Goal: Task Accomplishment & Management: Manage account settings

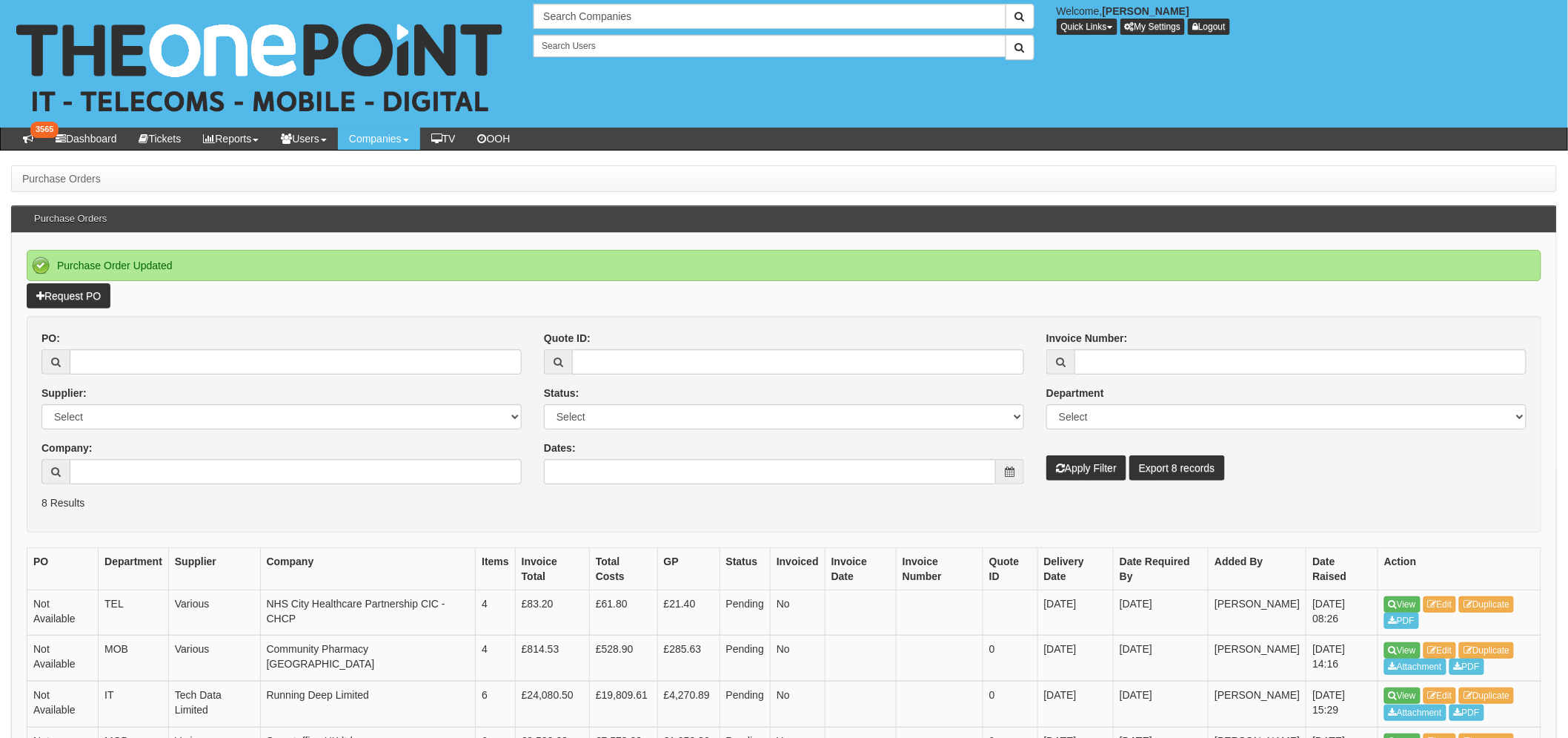
scroll to position [82, 0]
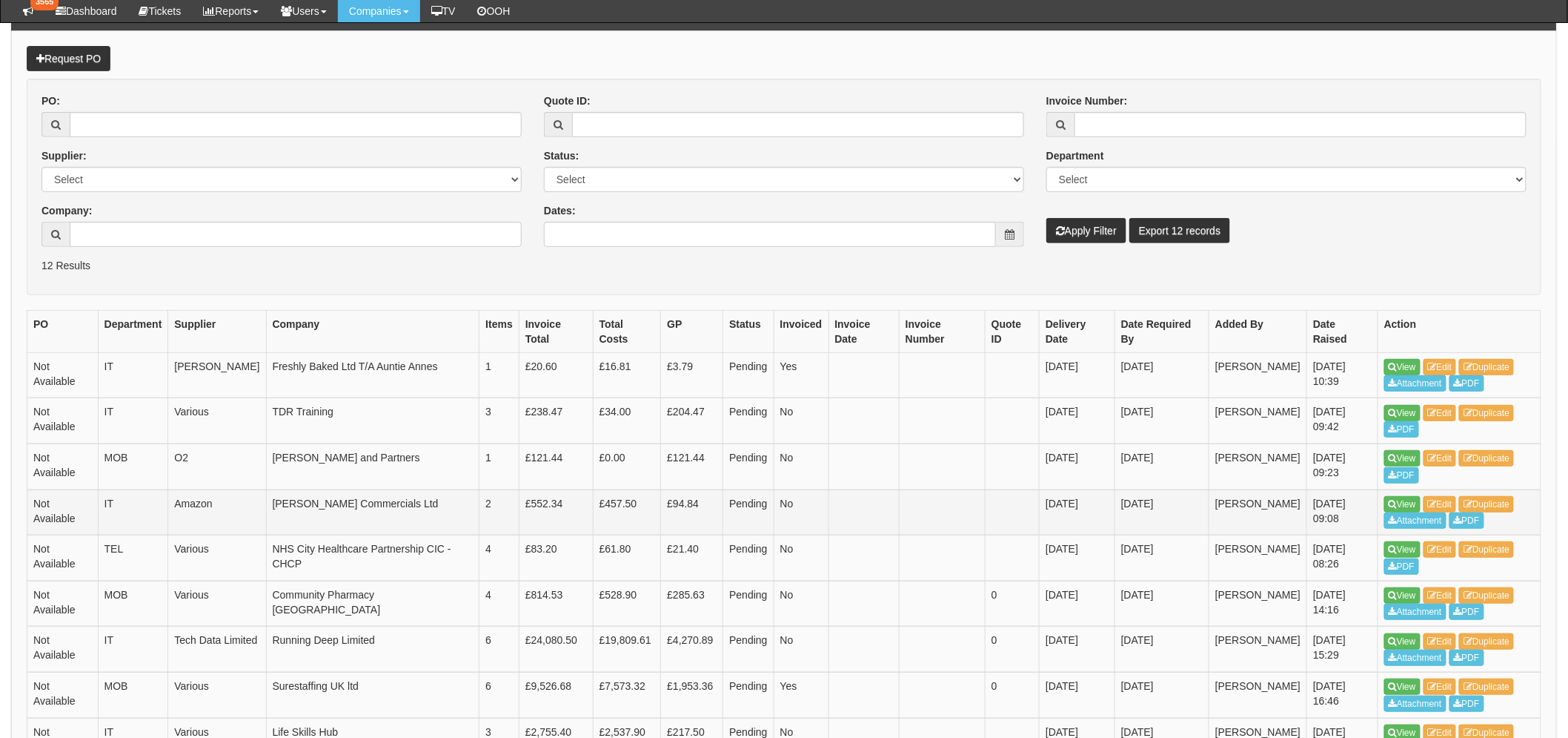
scroll to position [165, 0]
click at [1401, 463] on link "View" at bounding box center [1402, 457] width 36 height 17
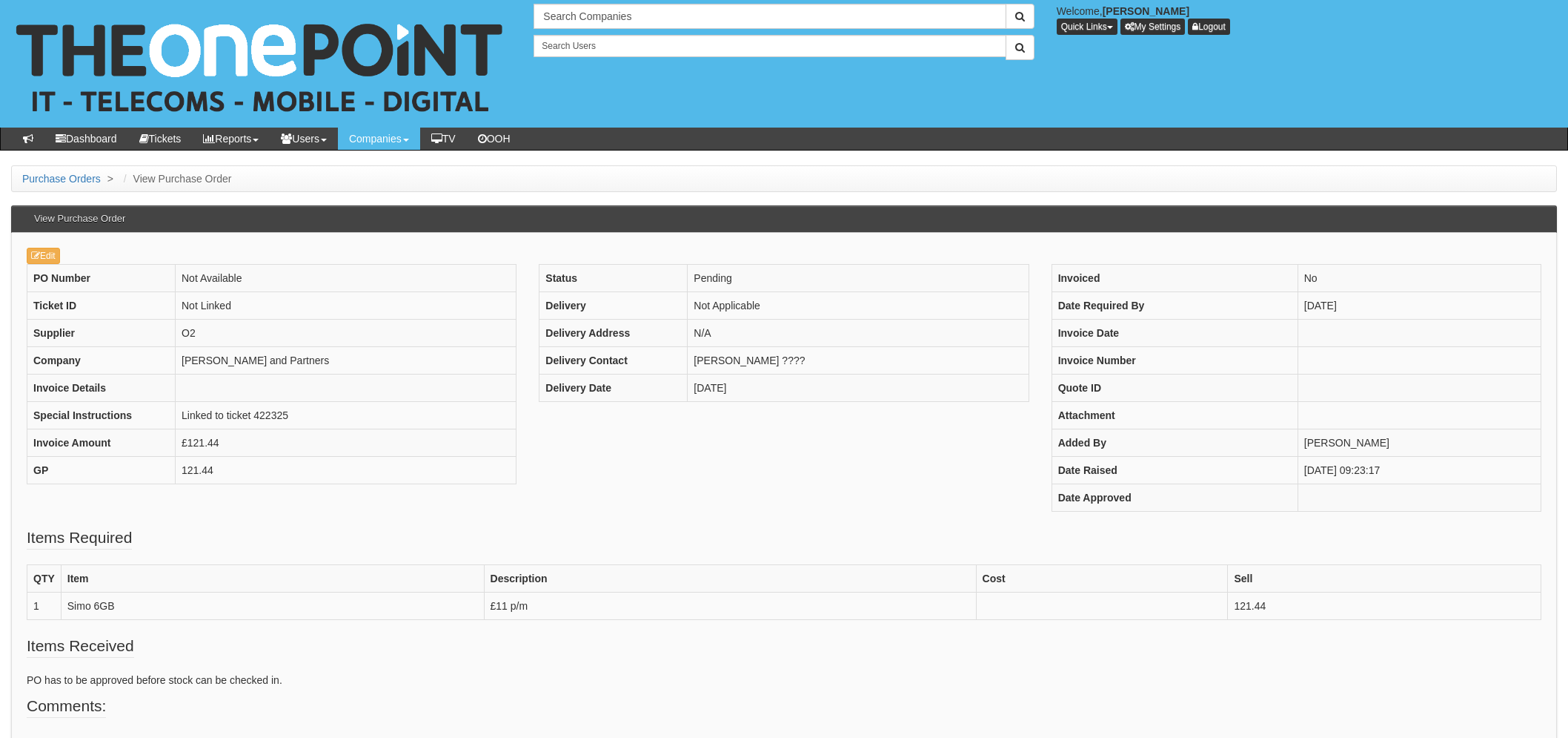
scroll to position [127, 0]
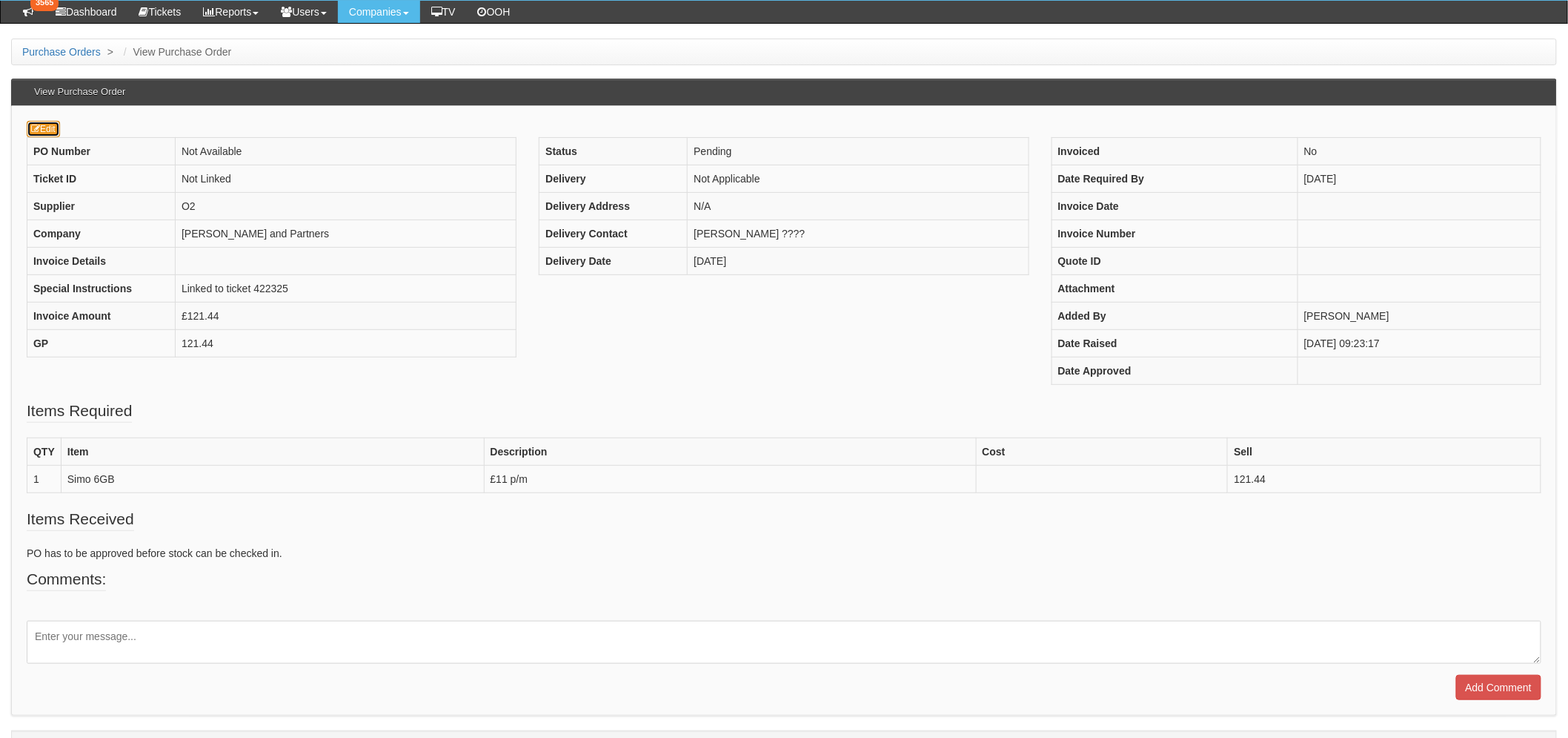
click at [42, 131] on link "Edit" at bounding box center [43, 129] width 33 height 17
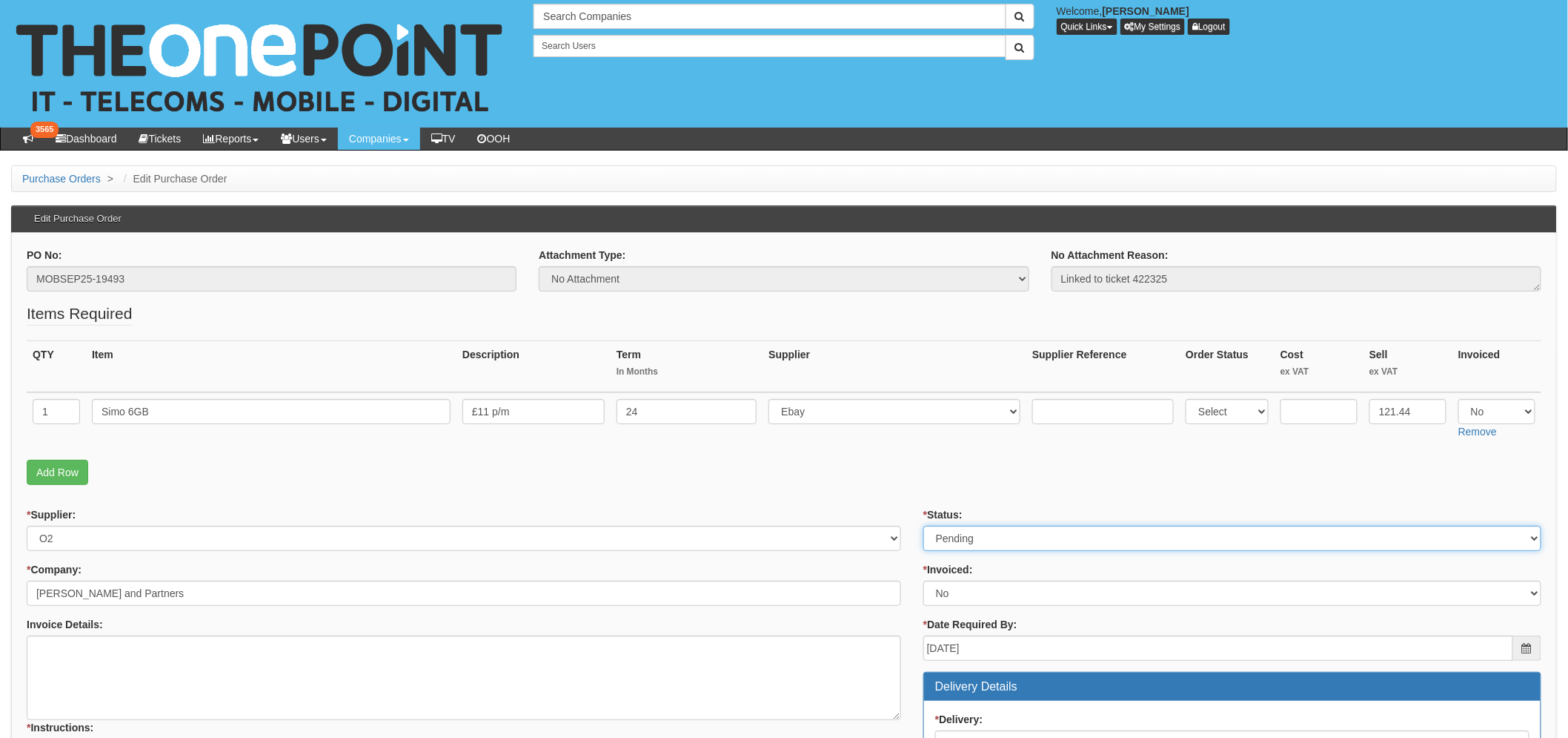
click at [988, 537] on select "Select Approved Completed Delivered Invoiced Ordered Ordered to site Part Order…" at bounding box center [1231, 538] width 618 height 25
select select "2"
click at [923, 525] on select "Select Approved Completed Delivered Invoiced Ordered Ordered to site Part Order…" at bounding box center [1231, 538] width 618 height 25
click at [883, 498] on form "PO No: MOBSEP25-19493 Attachment Type: Select Signed Quote Auth email if quote …" at bounding box center [784, 750] width 1514 height 1004
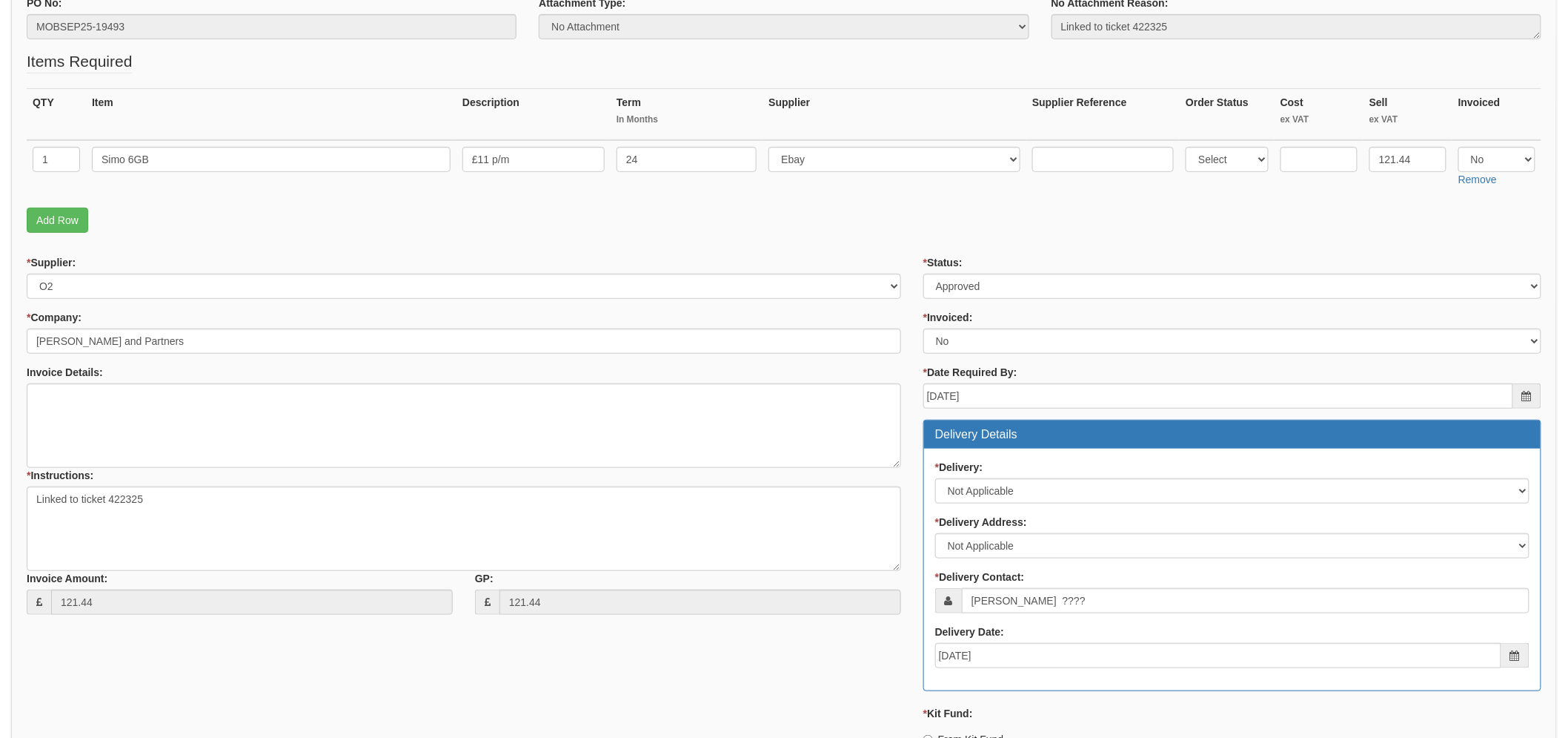
scroll to position [494, 0]
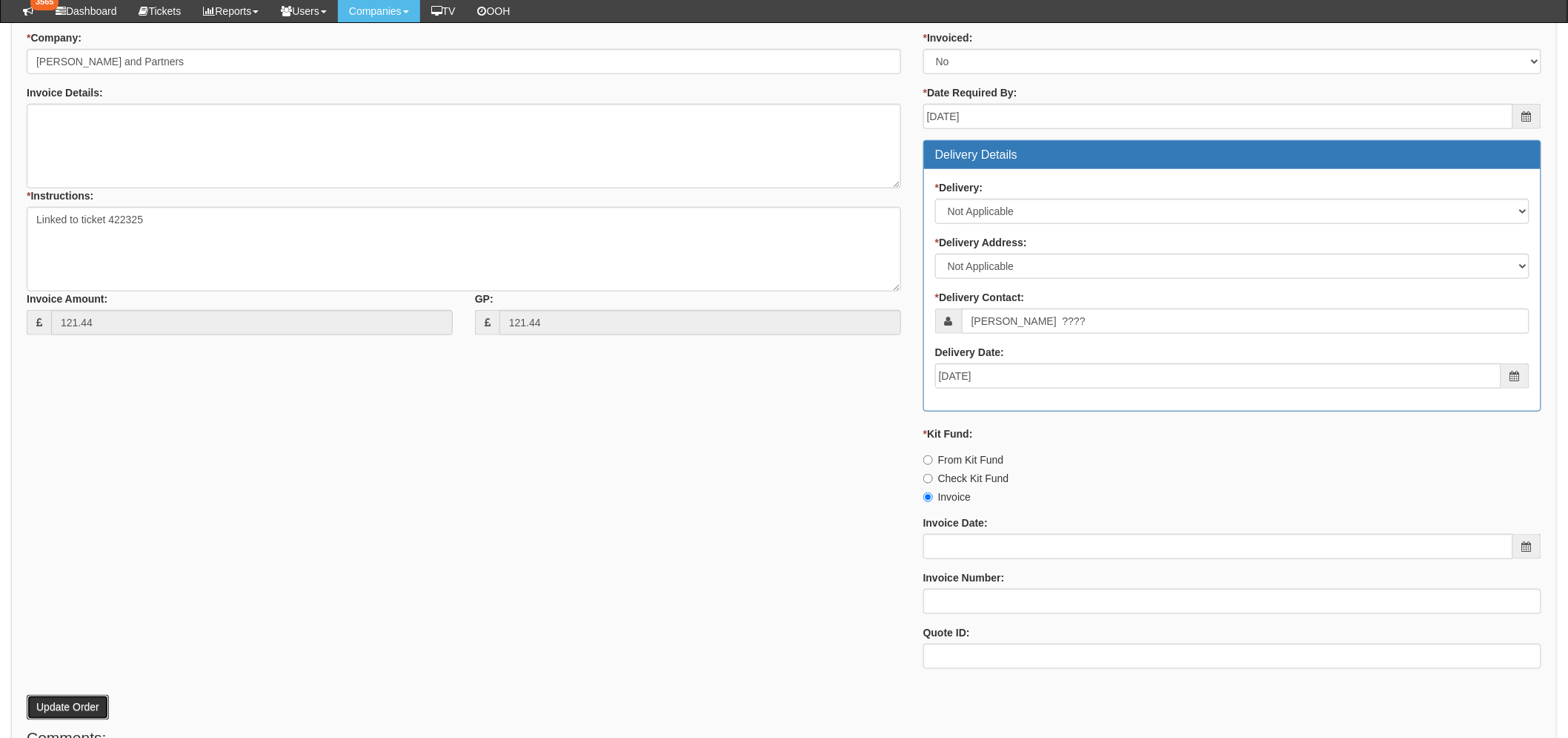
click at [63, 700] on button "Update Order" at bounding box center [67, 708] width 82 height 25
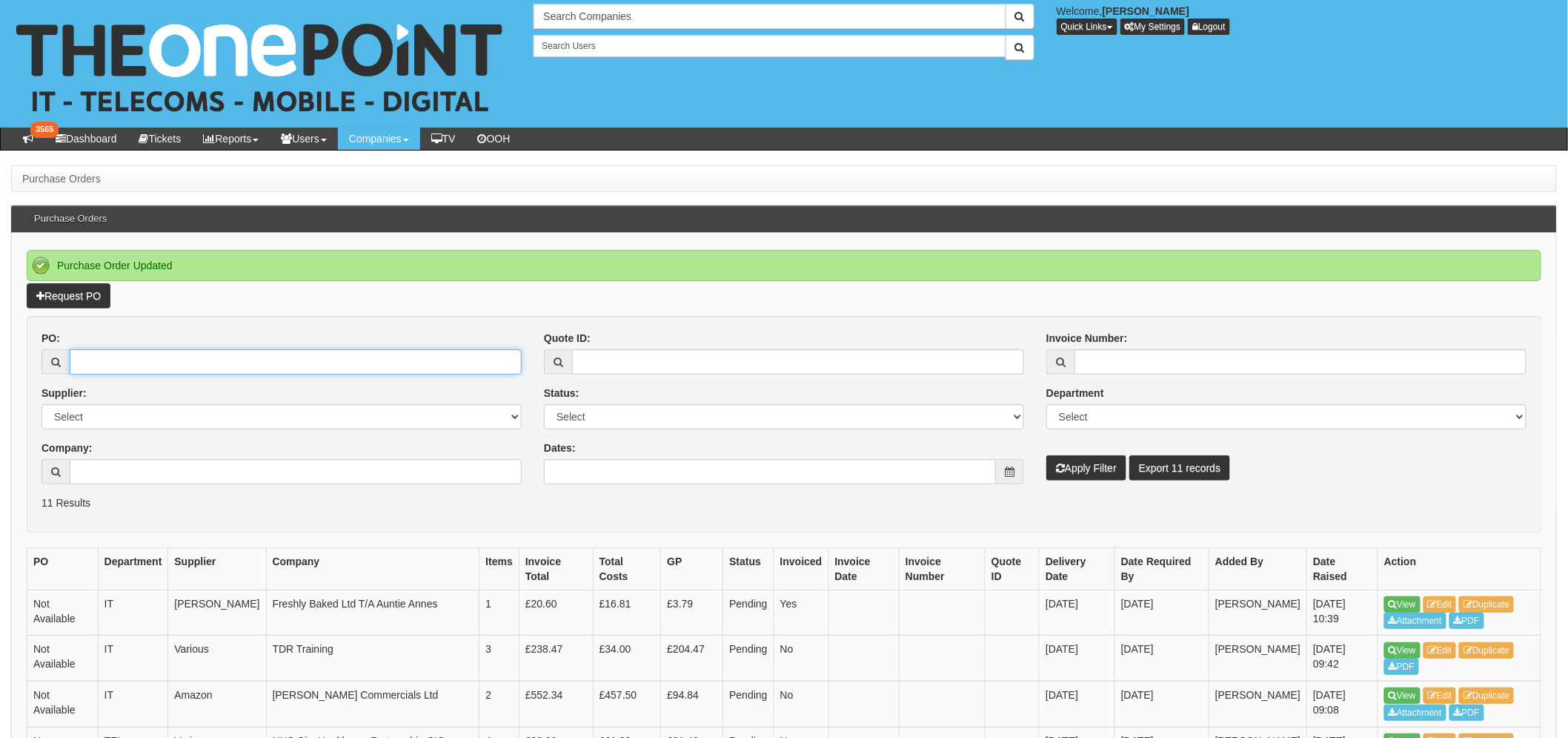
click at [128, 352] on input "PO:" at bounding box center [295, 362] width 452 height 25
type input "19365"
click at [1046, 455] on button "Apply Filter" at bounding box center [1086, 468] width 80 height 25
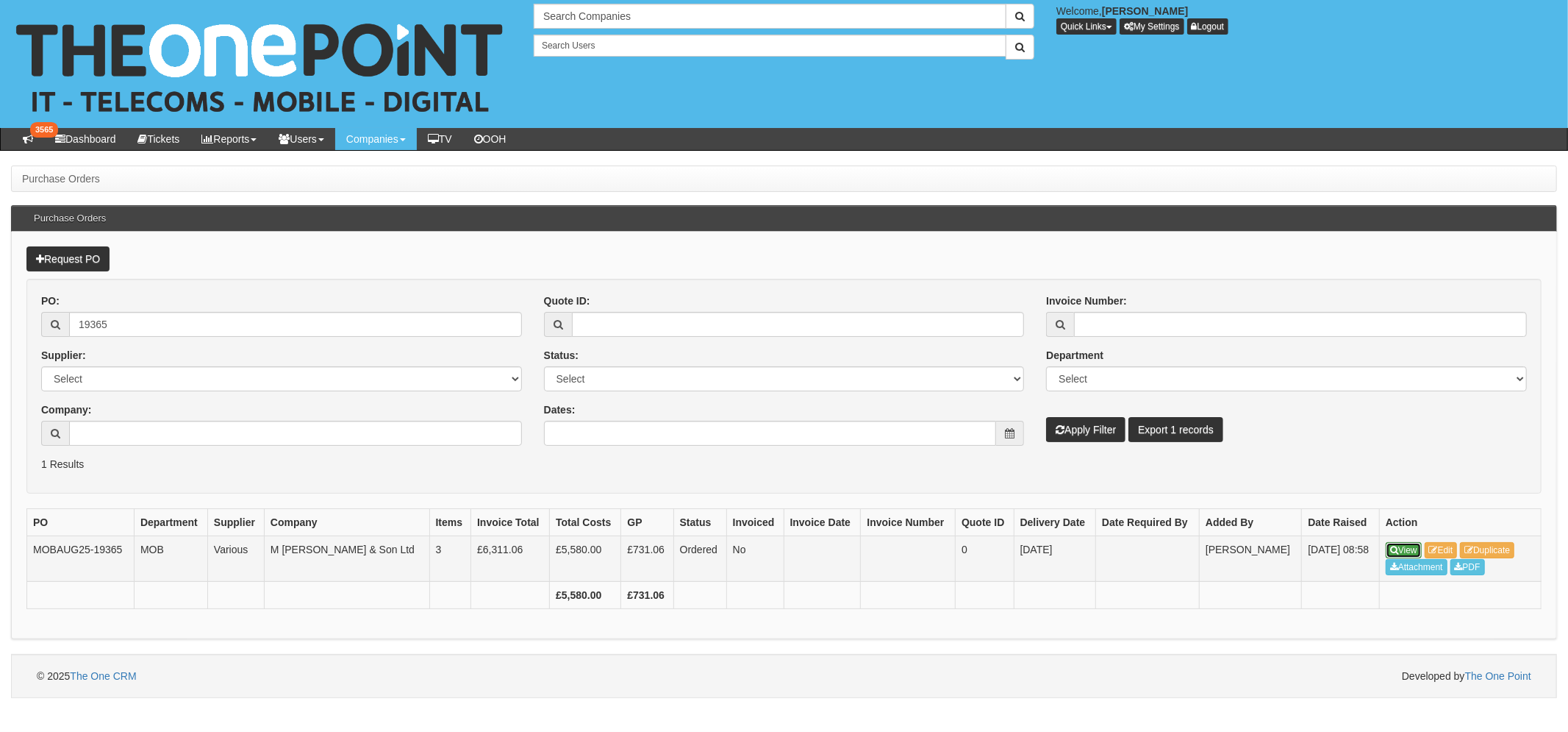
click at [1409, 552] on link "View" at bounding box center [1403, 550] width 36 height 16
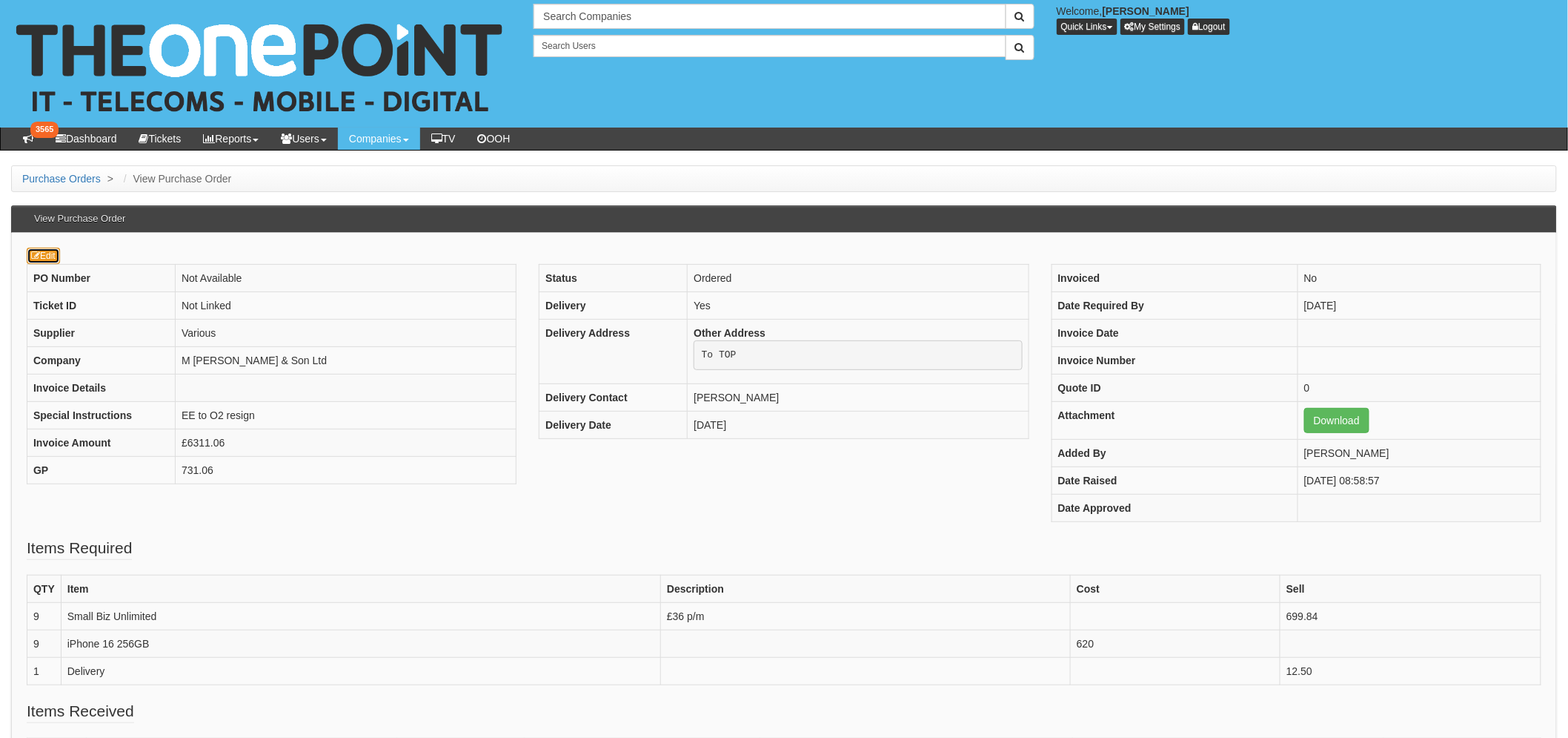
click at [40, 254] on link "Edit" at bounding box center [43, 256] width 33 height 17
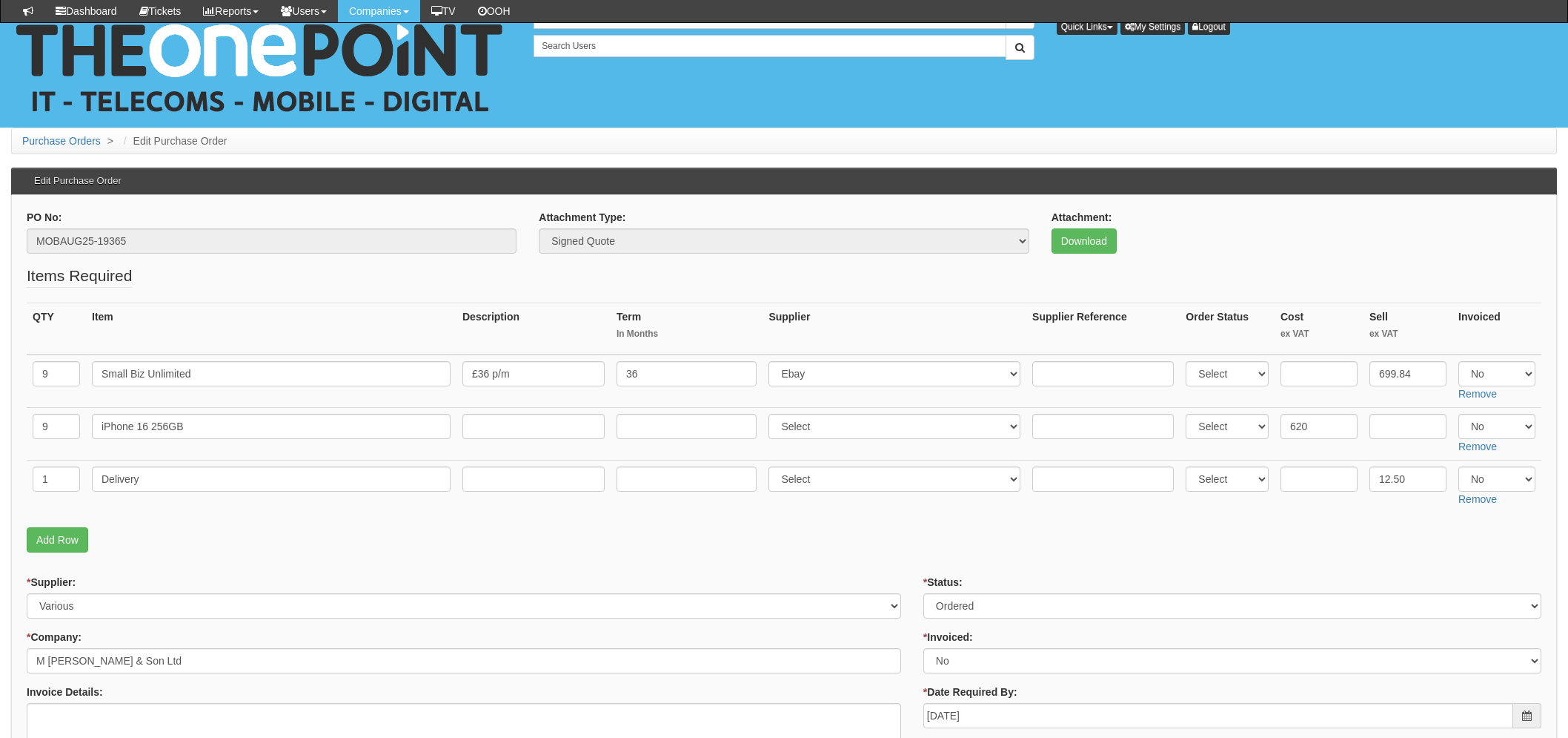
scroll to position [329, 0]
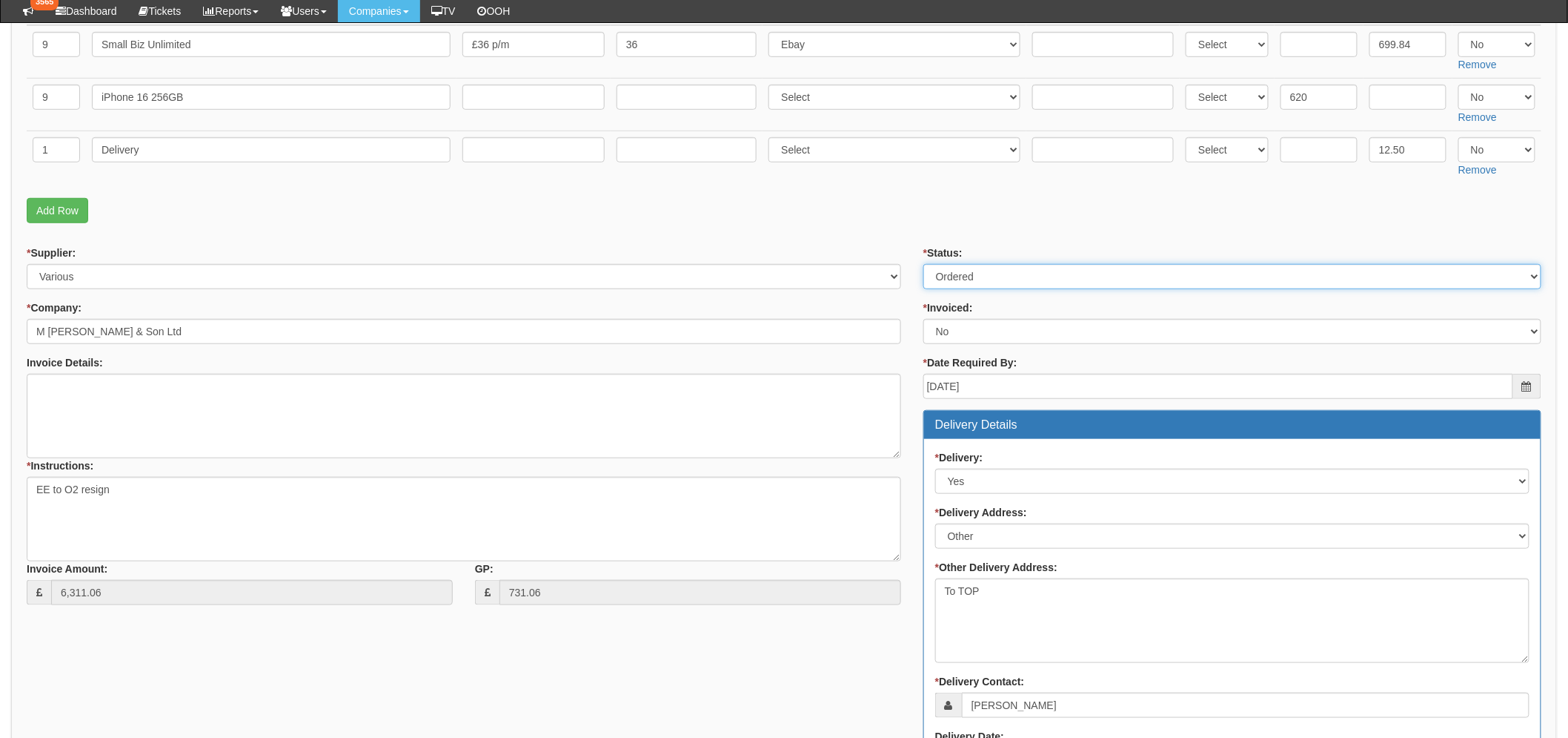
click at [1124, 282] on select "Select Approved Completed Delivered Invoiced Ordered Ordered to site Part Order…" at bounding box center [1231, 276] width 618 height 25
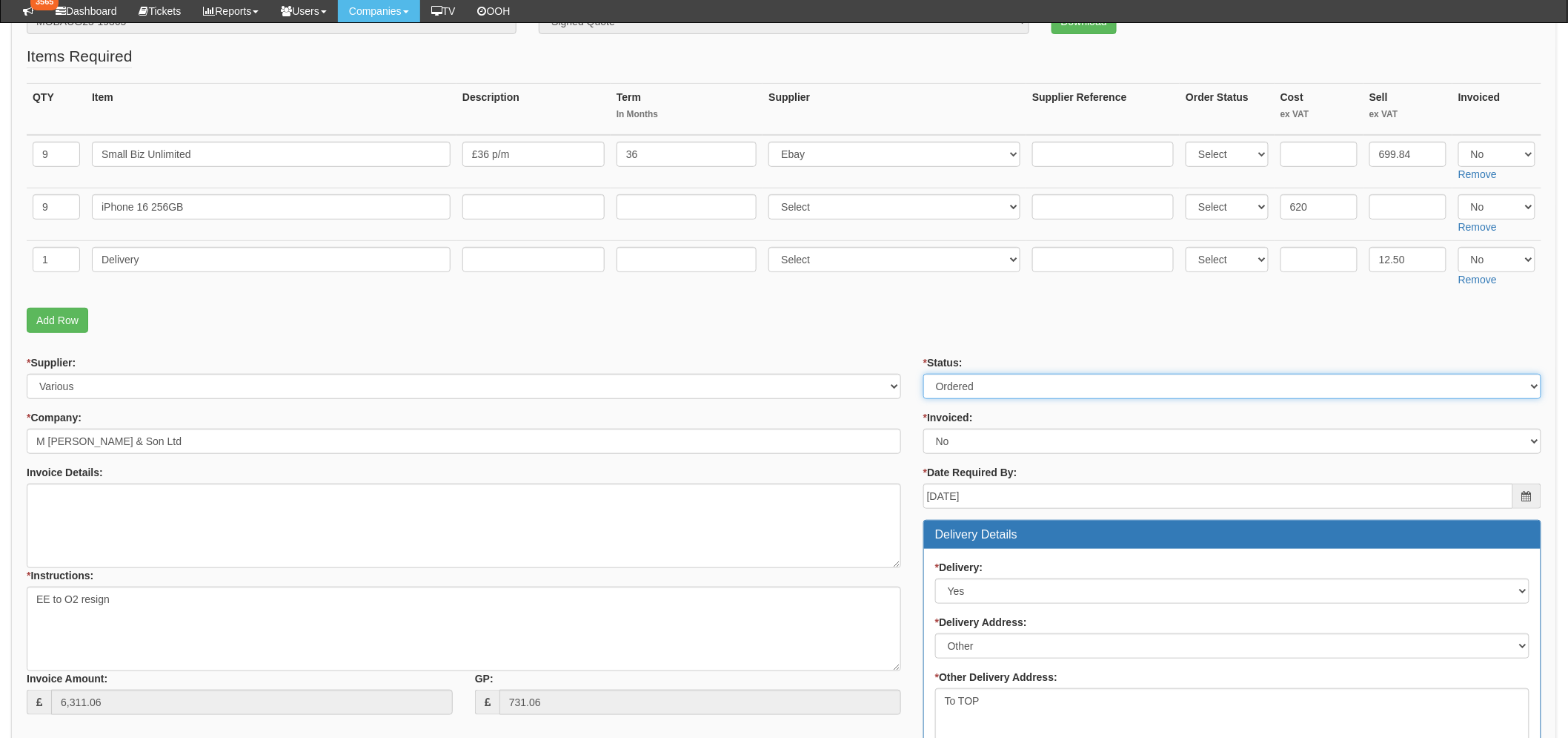
scroll to position [165, 0]
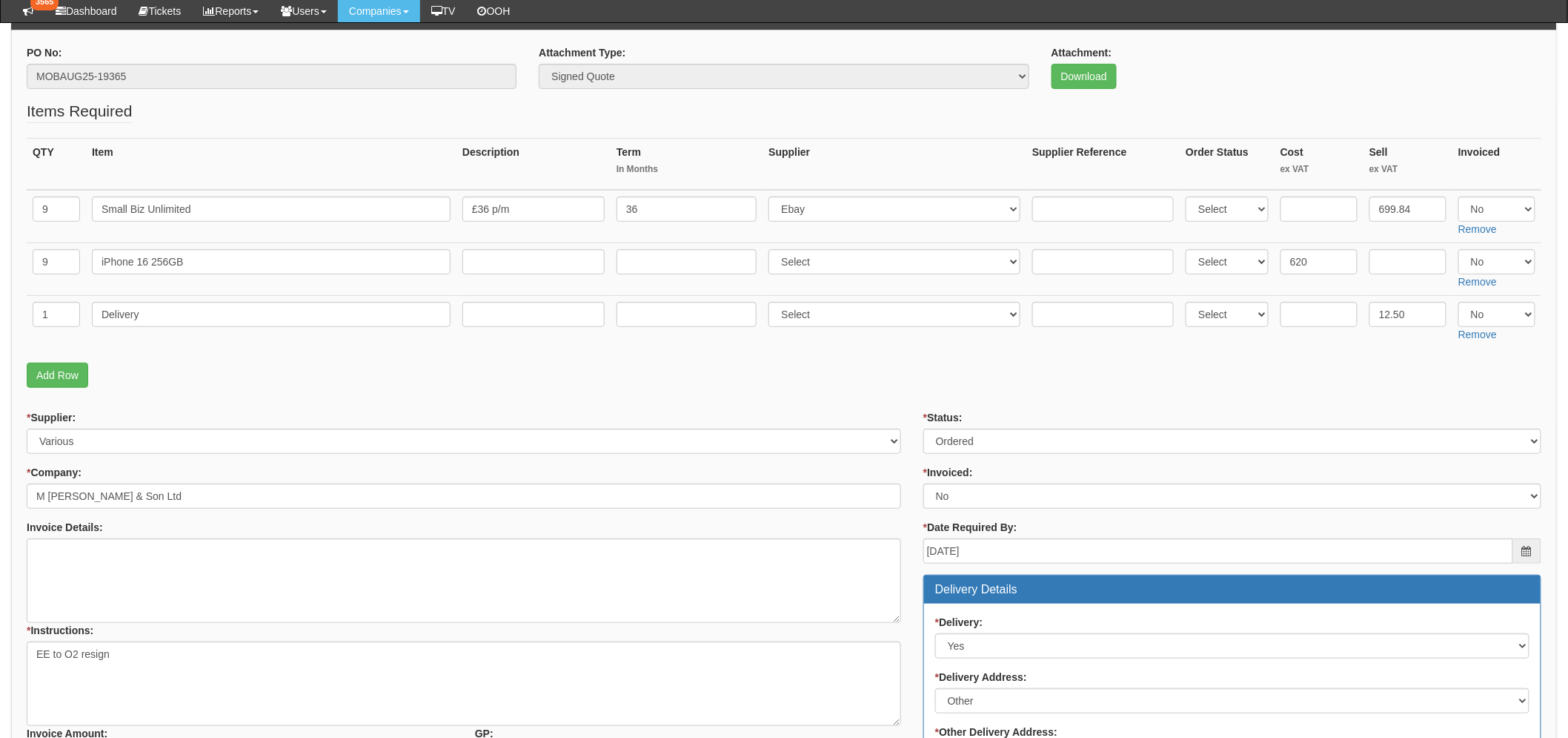
click at [368, 387] on p "Add Row" at bounding box center [784, 375] width 1514 height 25
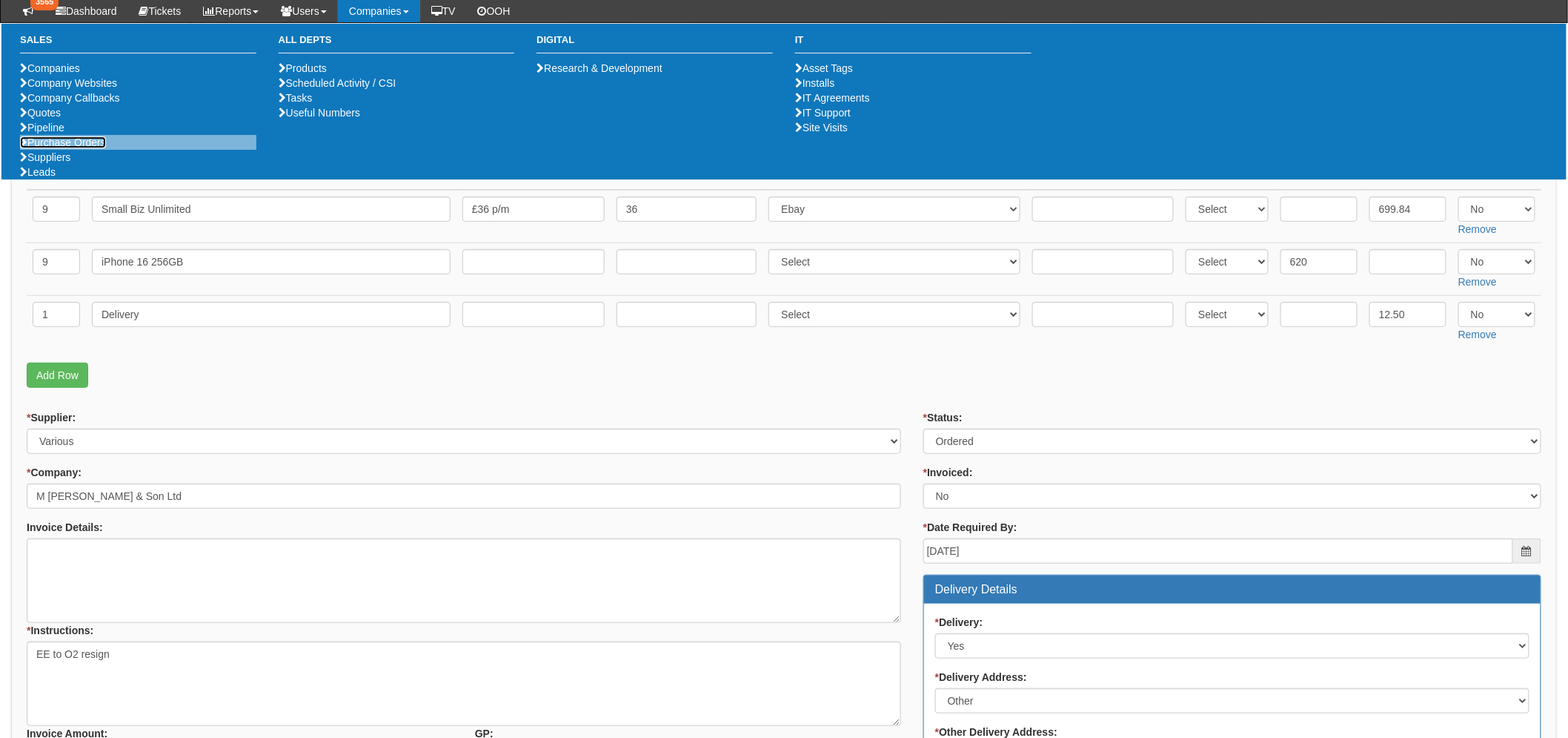
click at [105, 148] on link "Purchase Orders" at bounding box center [63, 143] width 86 height 12
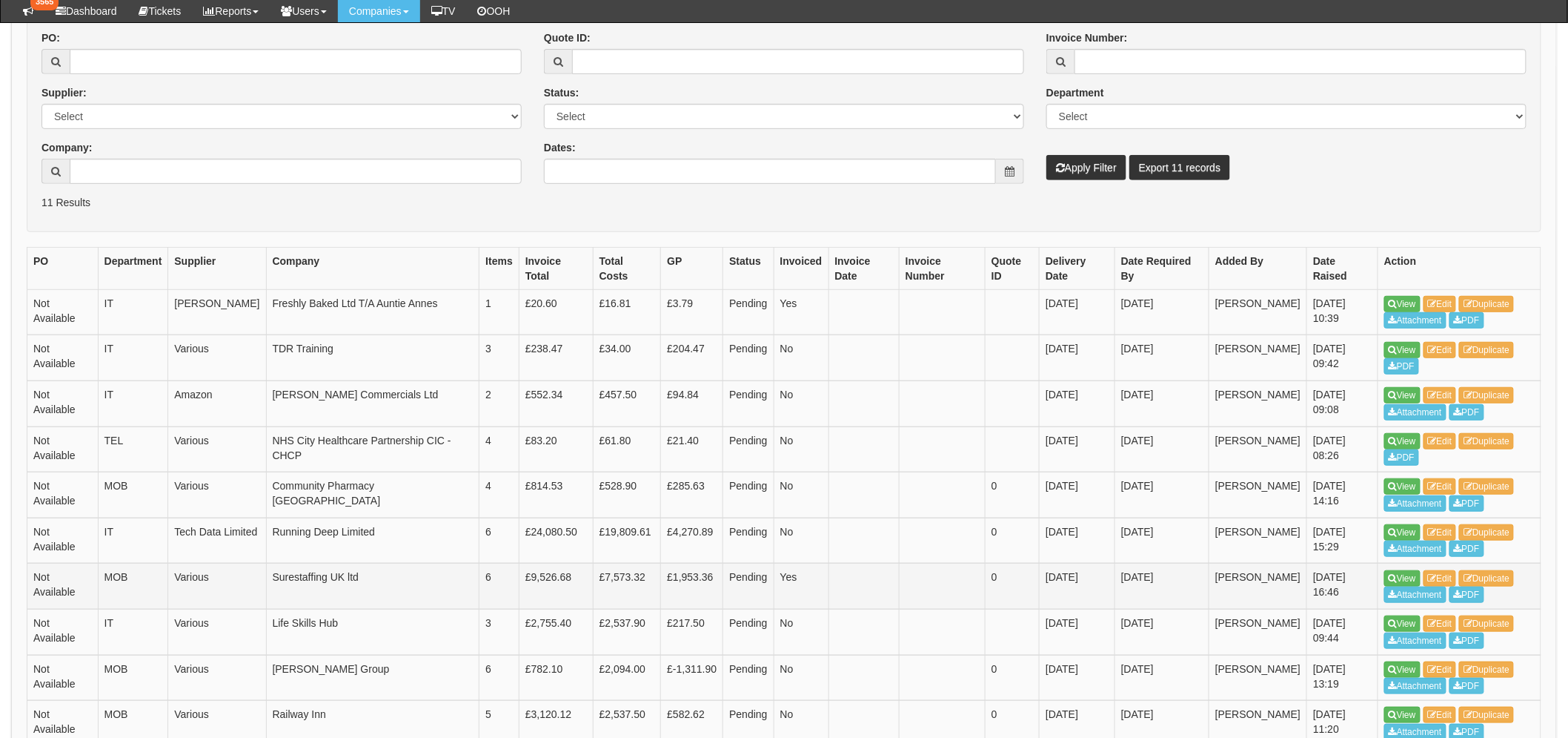
scroll to position [397, 0]
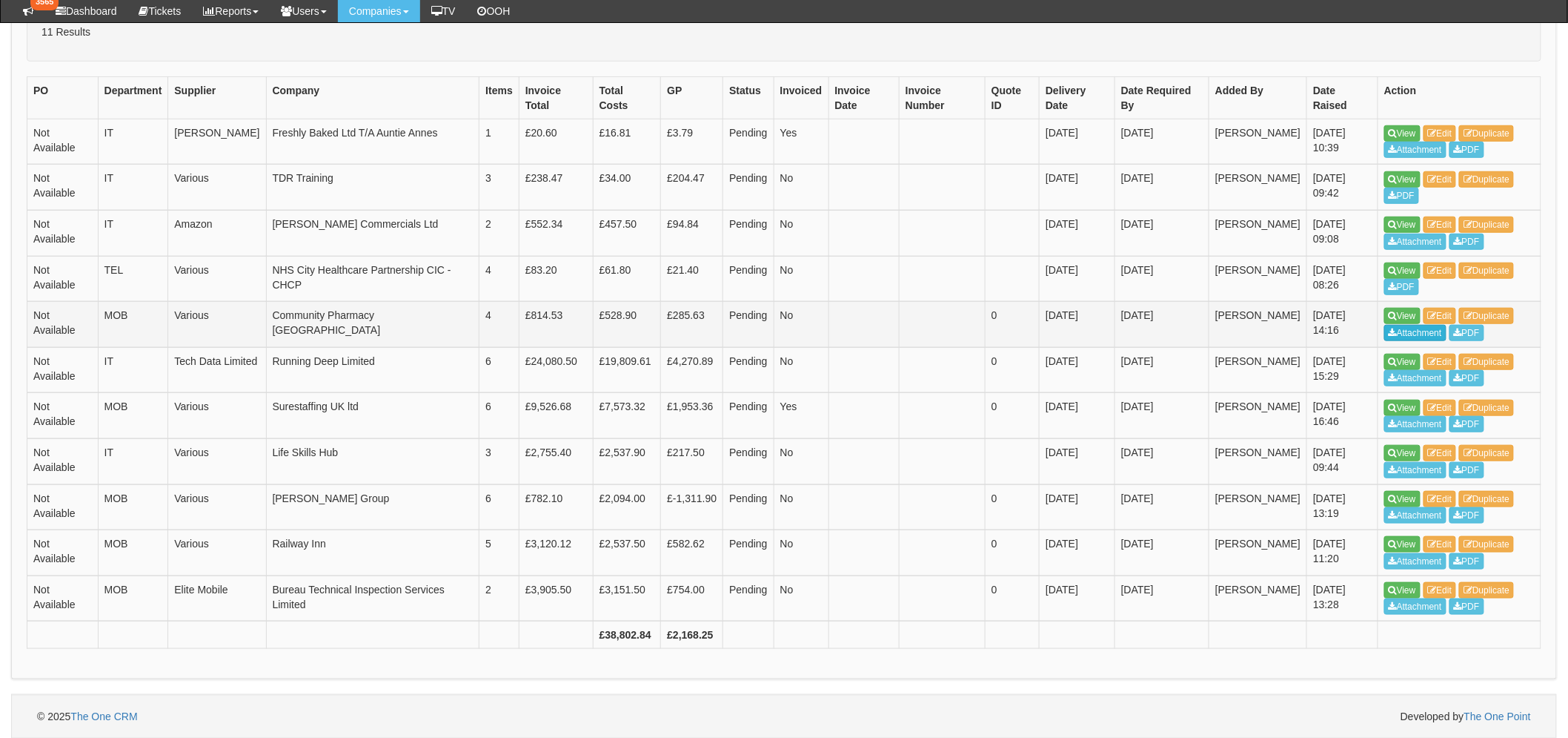
click at [1407, 325] on link "Attachment" at bounding box center [1416, 333] width 62 height 17
click at [1404, 315] on link "View" at bounding box center [1402, 315] width 36 height 17
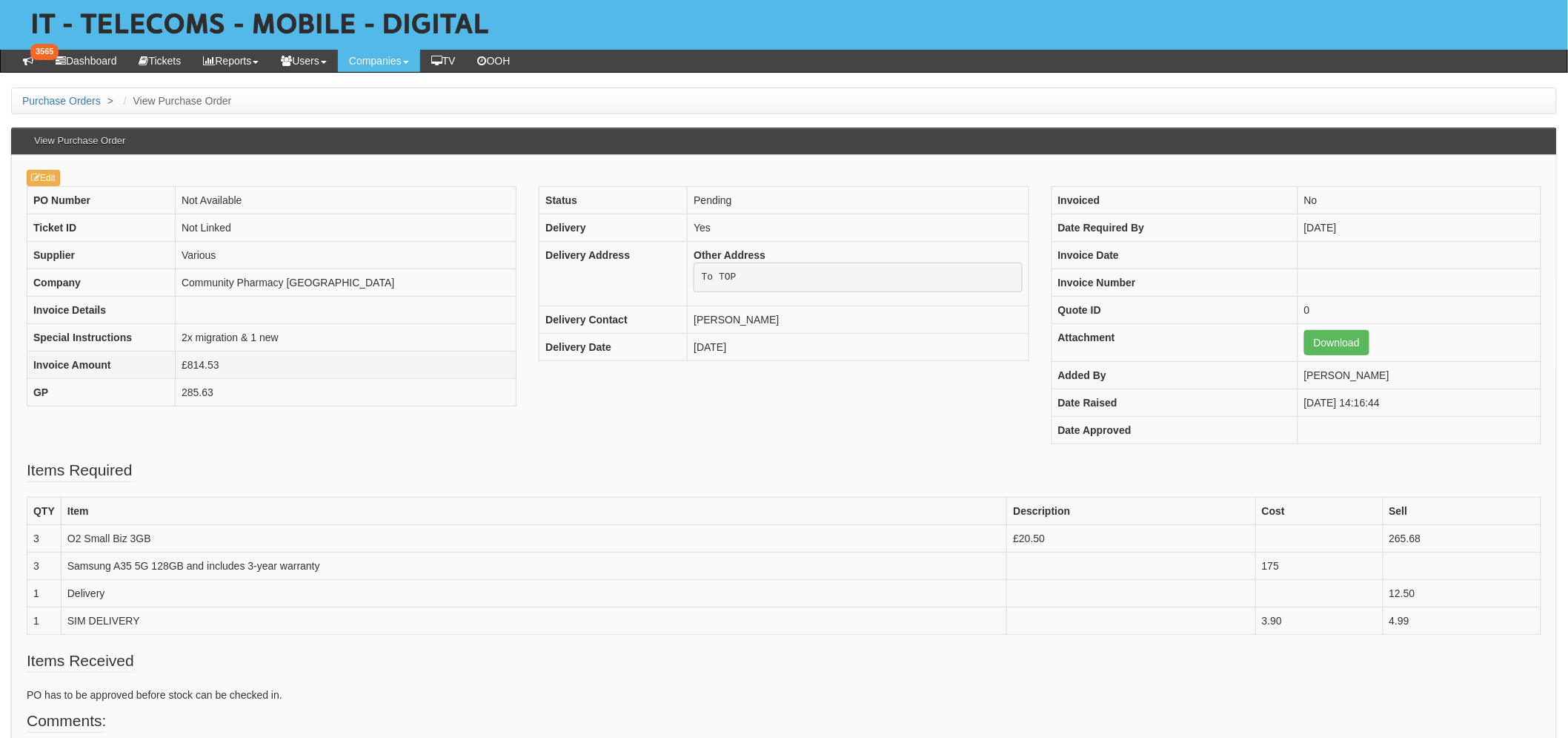
scroll to position [82, 0]
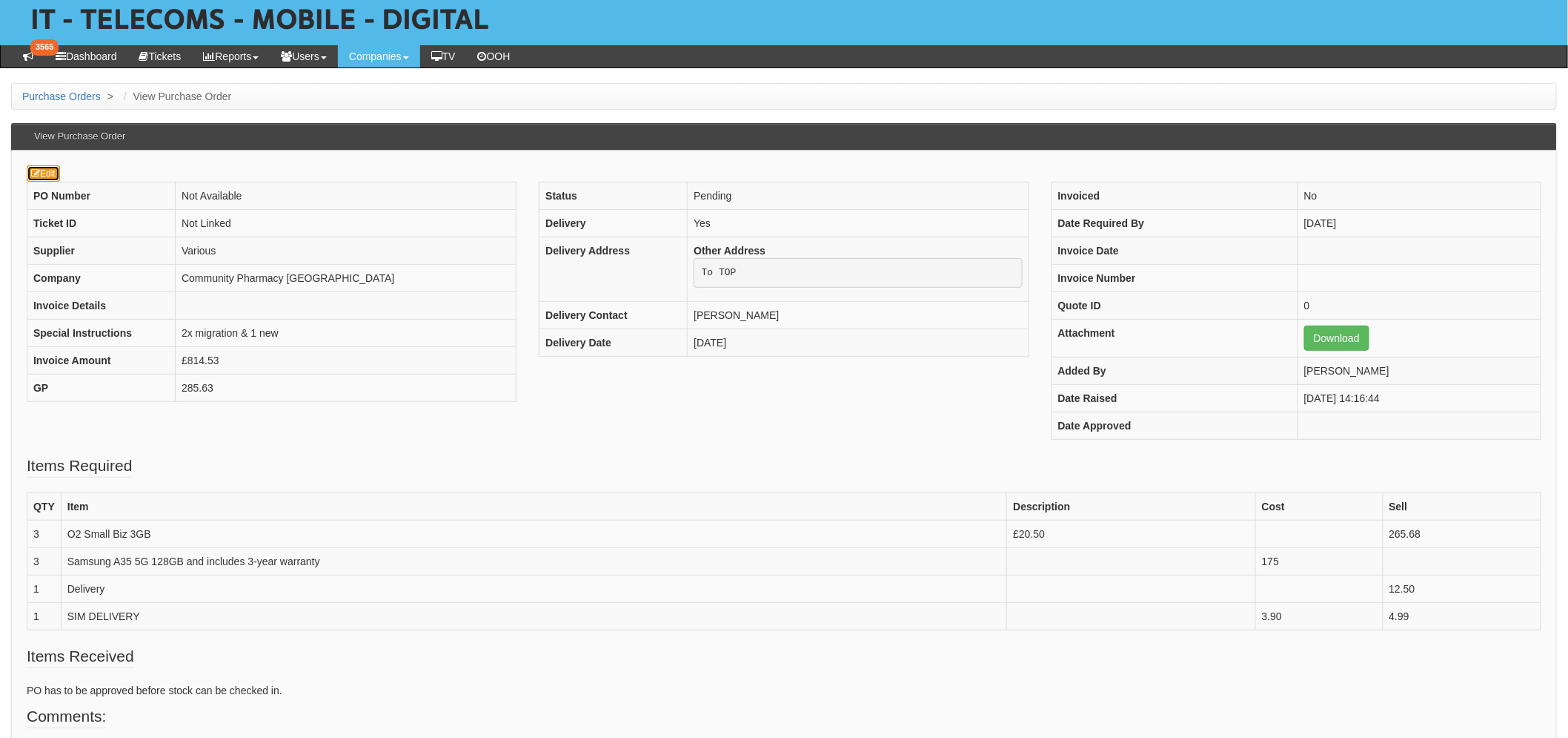
click at [60, 180] on link "Edit" at bounding box center [43, 173] width 33 height 17
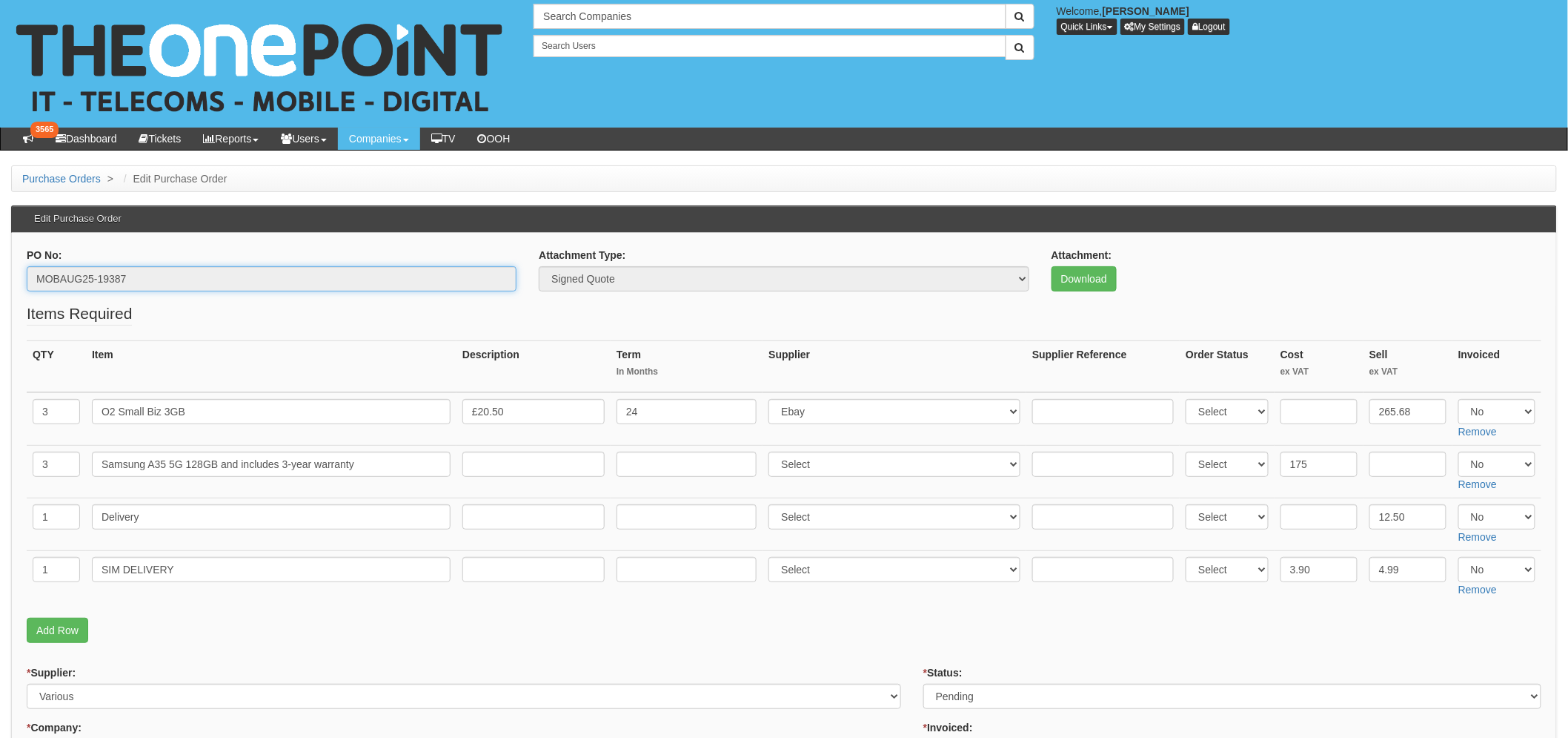
click at [79, 272] on input "MOBAUG25-19387" at bounding box center [271, 279] width 490 height 25
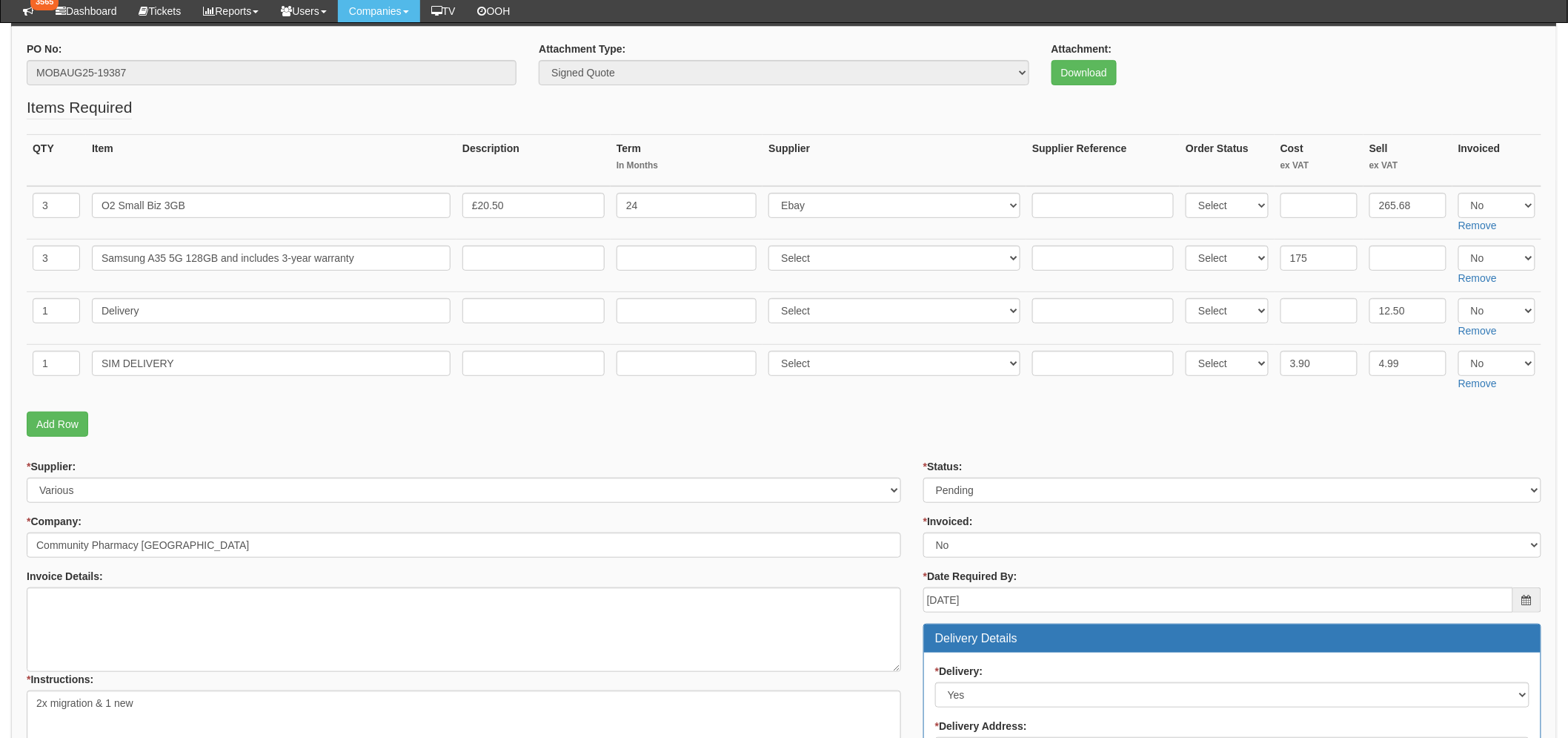
scroll to position [165, 0]
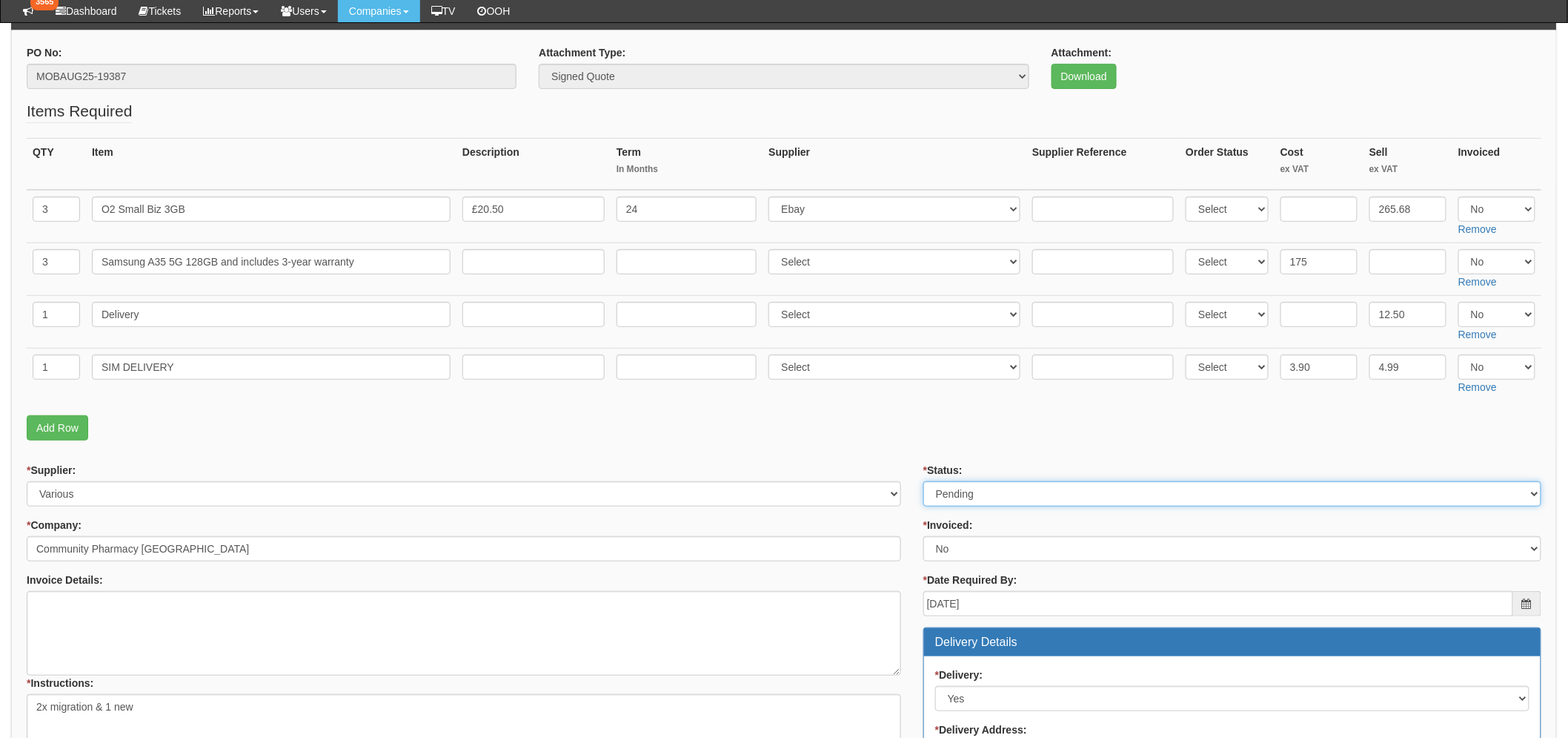
click at [979, 481] on select "Select Approved Completed Delivered Invoiced Ordered Ordered to site Part Order…" at bounding box center [1231, 494] width 618 height 25
click at [923, 481] on select "Select Approved Completed Delivered Invoiced Ordered Ordered to site Part Order…" at bounding box center [1231, 494] width 618 height 25
click at [784, 403] on fieldset "Items Required QTY Item Description Term In Months Supplier Supplier Reference …" at bounding box center [784, 274] width 1514 height 348
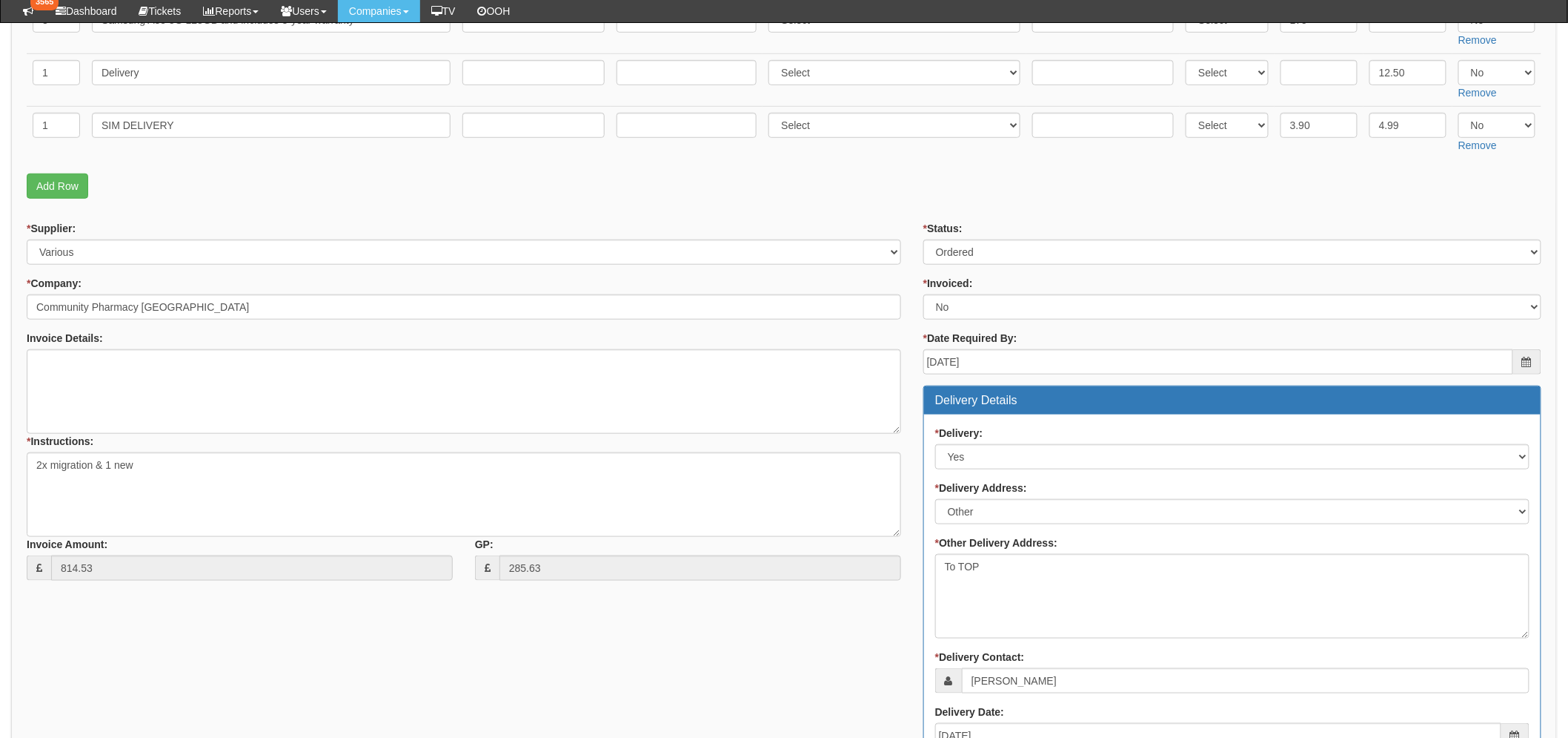
scroll to position [412, 0]
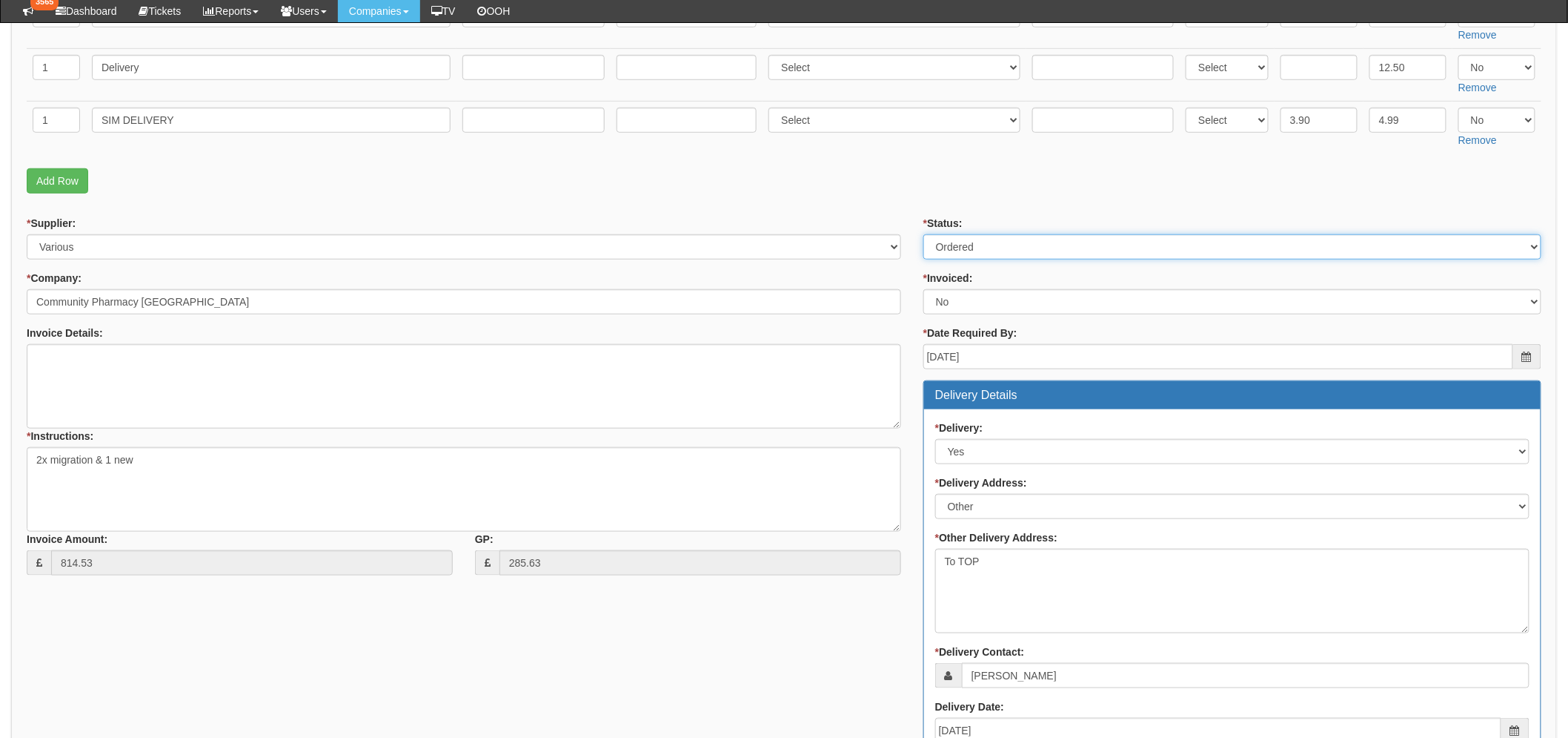
click at [982, 250] on select "Select Approved Completed Delivered Invoiced Ordered Ordered to site Part Order…" at bounding box center [1231, 247] width 618 height 25
select select "9"
click at [923, 234] on select "Select Approved Completed Delivered Invoiced Ordered Ordered to site Part Order…" at bounding box center [1231, 247] width 618 height 25
click at [575, 208] on form "PO No: MOBAUG25-19387 Attachment Type: Select Signed Quote Auth email if quote …" at bounding box center [784, 436] width 1514 height 1277
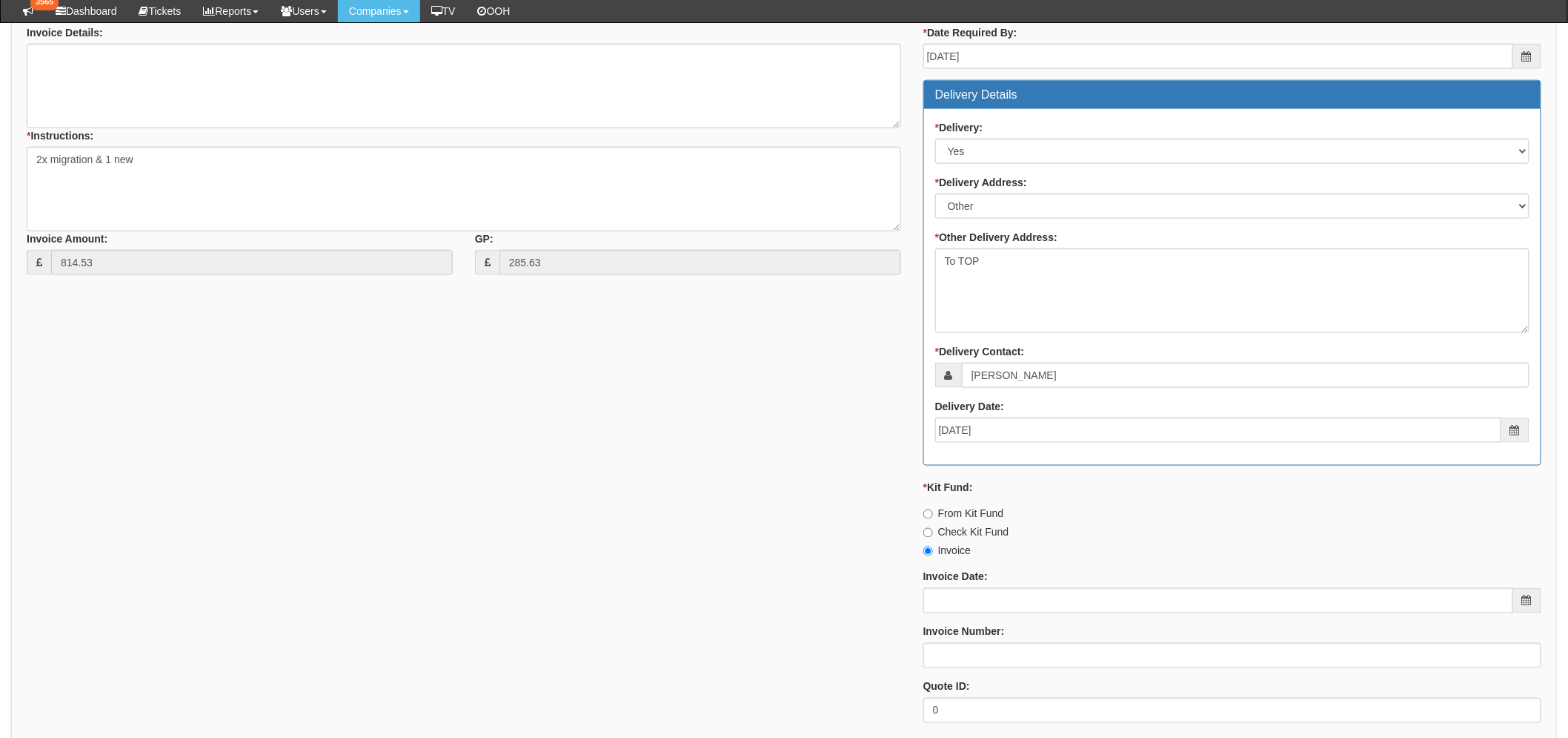
scroll to position [741, 0]
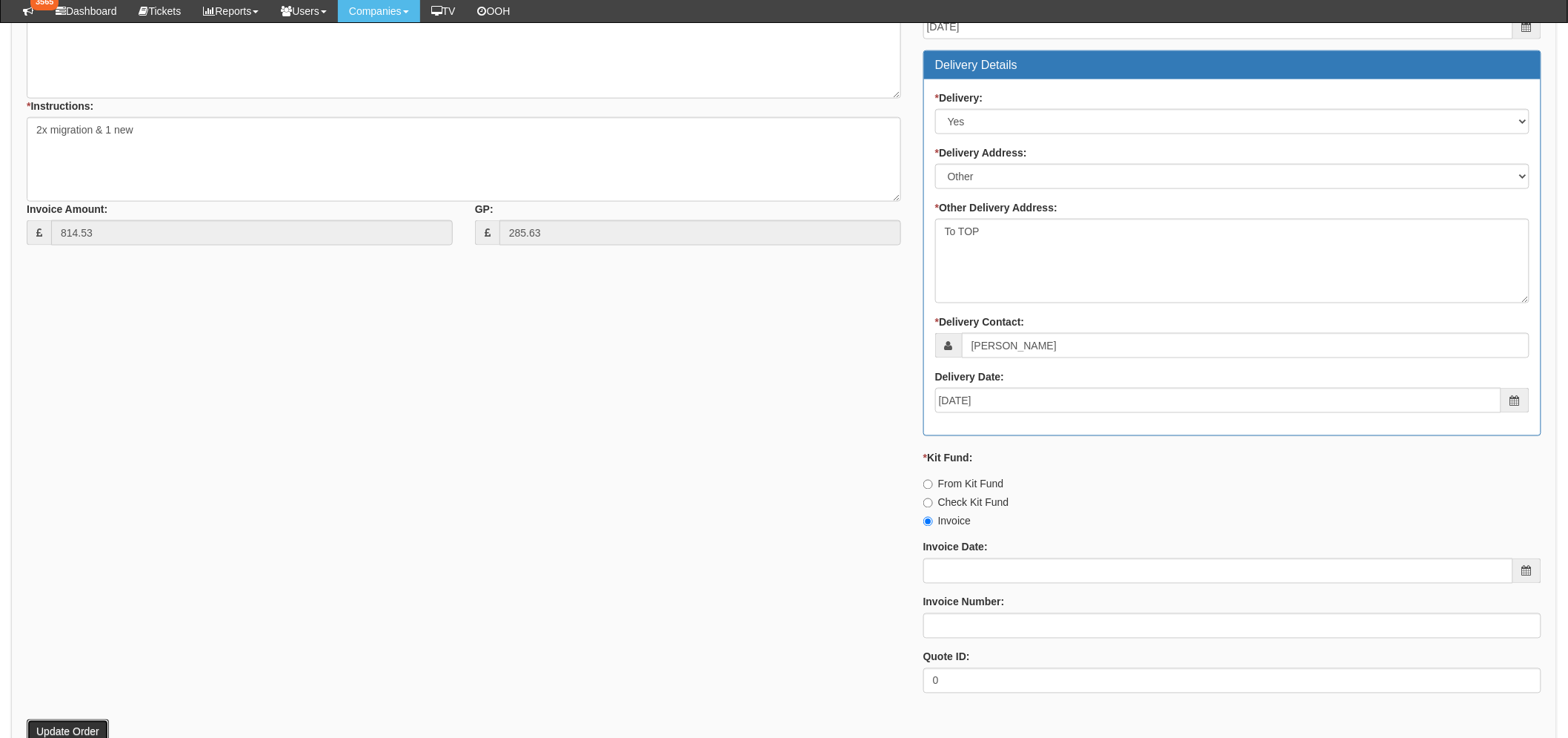
click at [75, 719] on button "Update Order" at bounding box center [67, 732] width 82 height 25
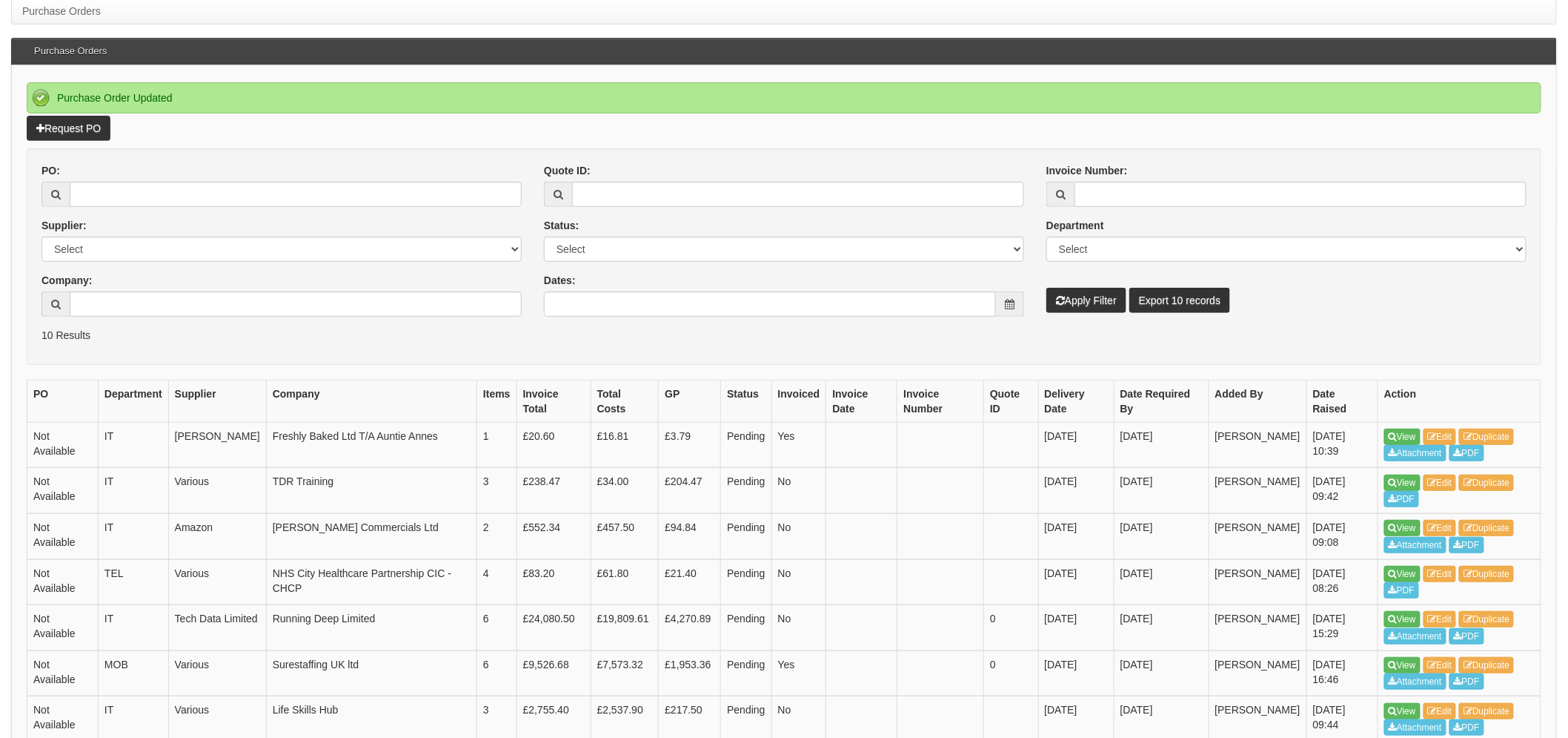
scroll to position [388, 0]
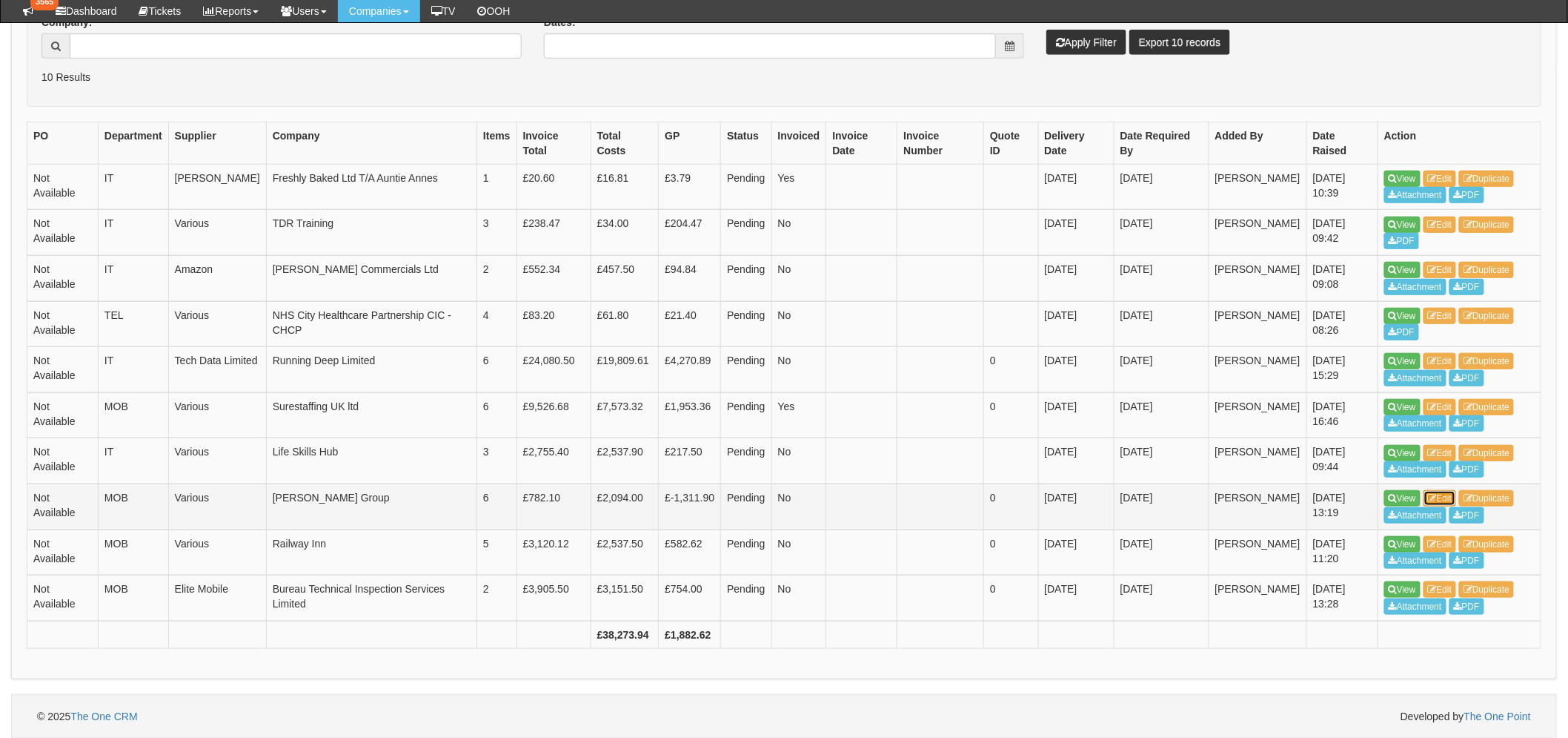
click at [1453, 499] on link "Edit" at bounding box center [1440, 498] width 33 height 17
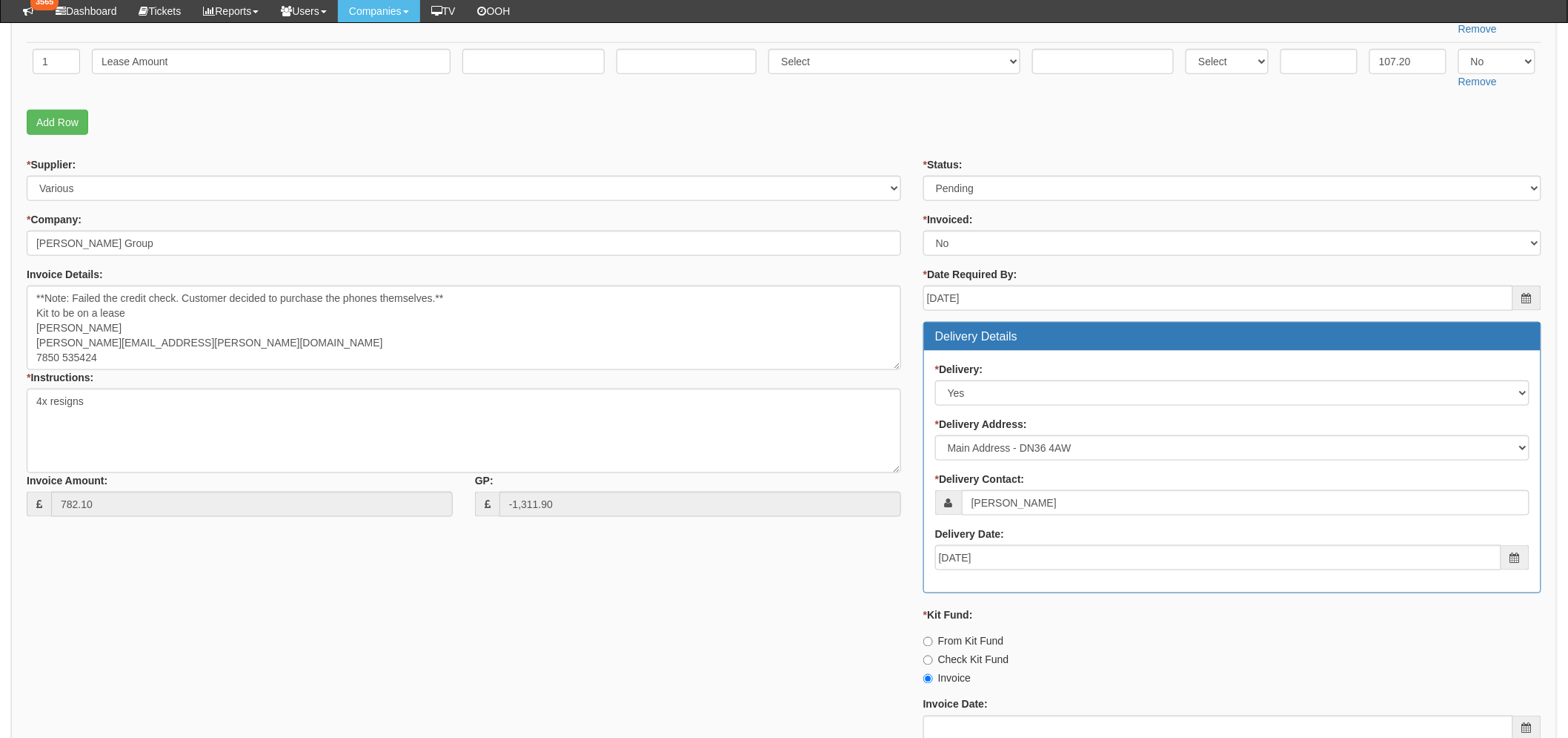
scroll to position [576, 0]
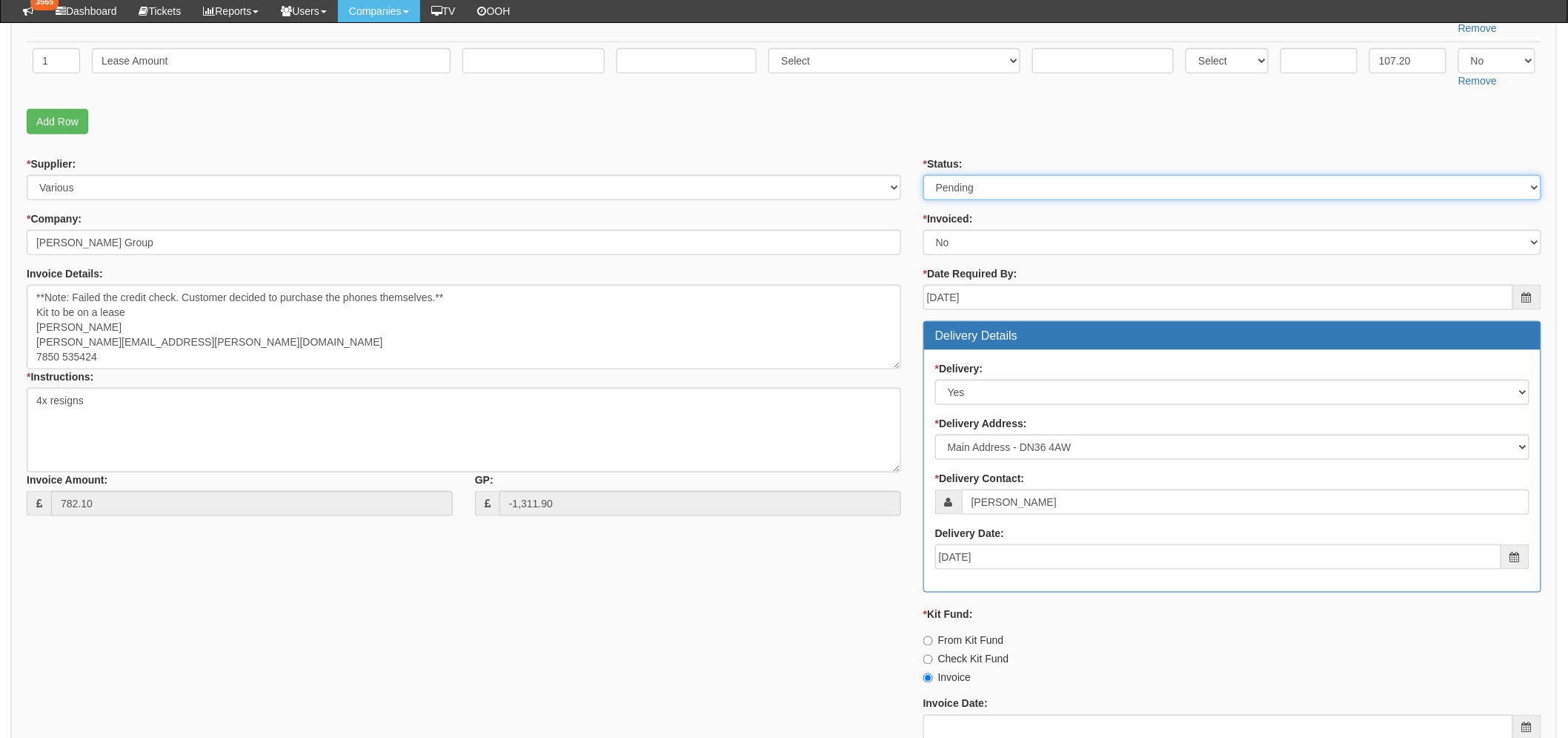
click at [1002, 184] on select "Select Approved Completed Delivered Invoiced Ordered Ordered to site Part Order…" at bounding box center [1231, 187] width 618 height 25
select select "3"
click at [923, 175] on select "Select Approved Completed Delivered Invoiced Ordered Ordered to site Part Order…" at bounding box center [1231, 187] width 618 height 25
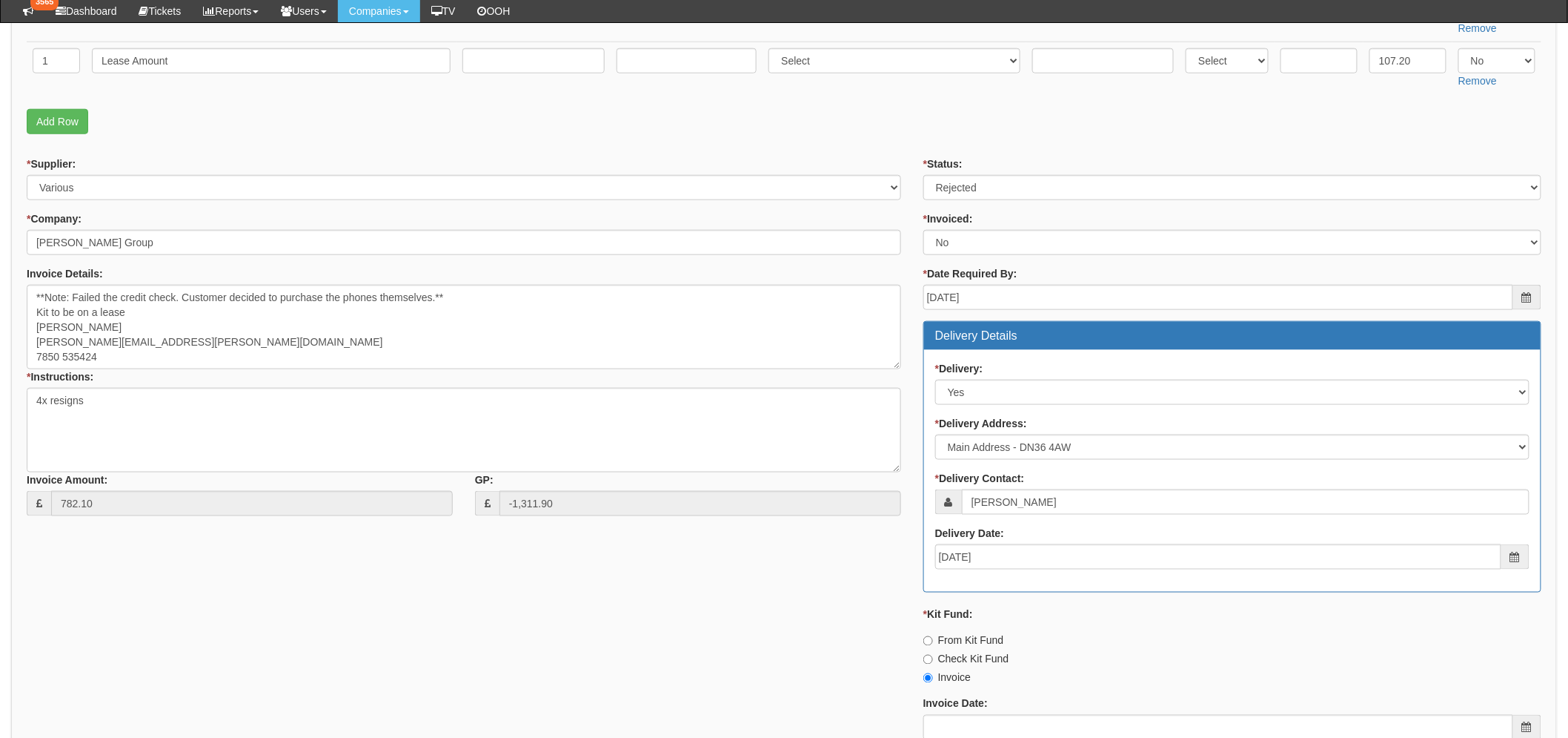
click at [674, 634] on div "* Supplier: Select 123 REG.co.uk 1Password 3 4Gon AA Jones Electric Ltd Abzorb …" at bounding box center [784, 509] width 1537 height 705
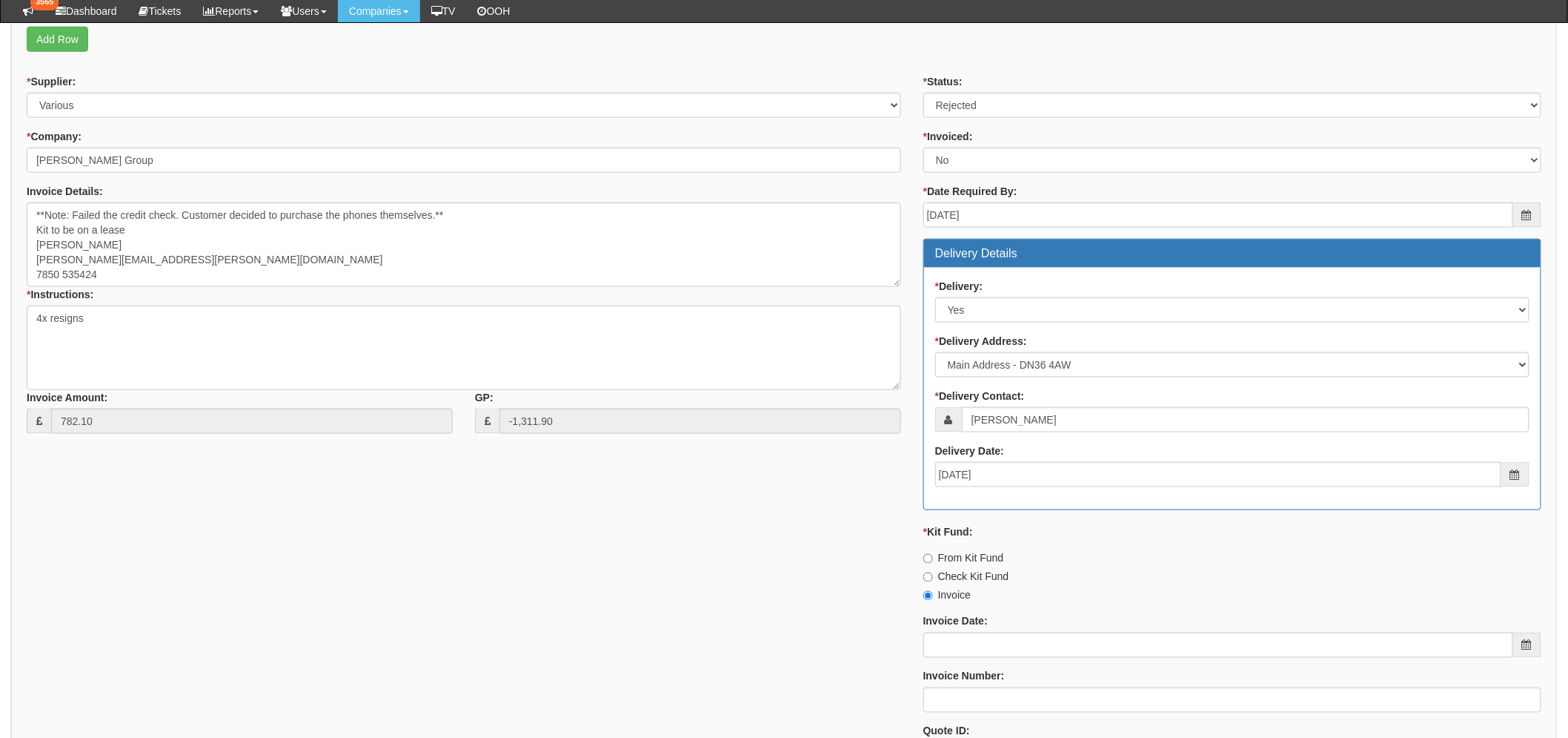
scroll to position [824, 0]
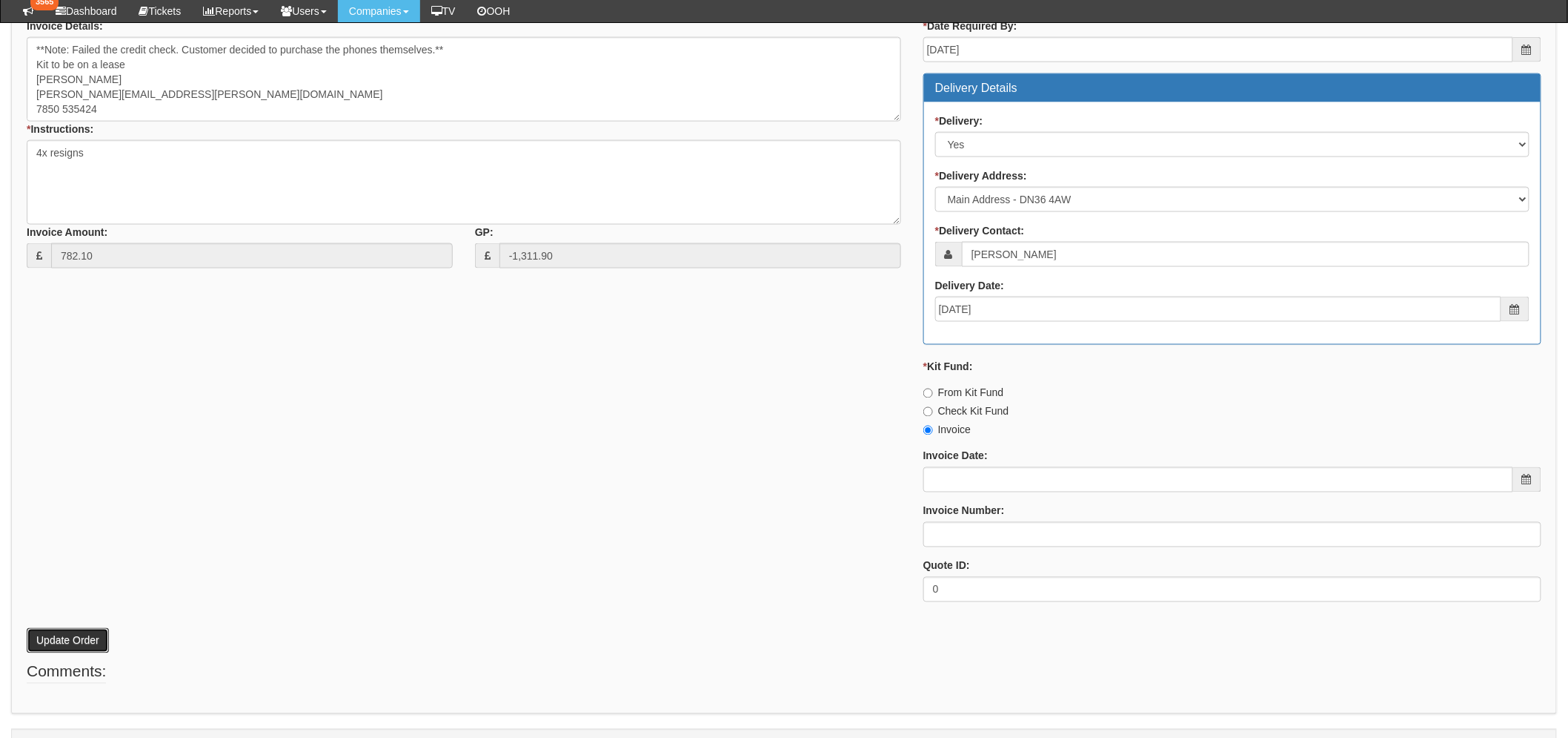
click at [65, 649] on button "Update Order" at bounding box center [67, 640] width 82 height 25
